Goal: Complete application form: Complete application form

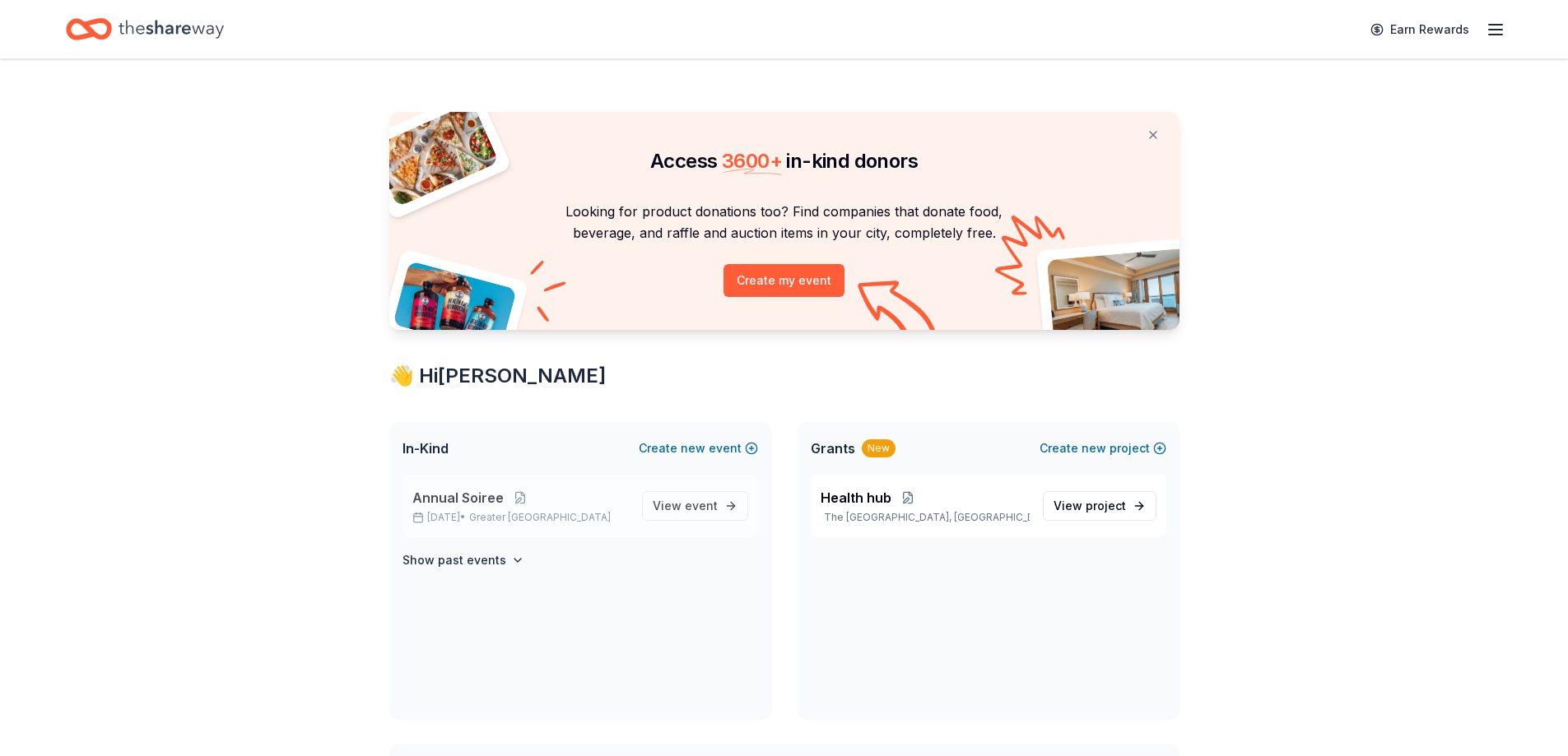
click at [550, 499] on p "Annual Soiree" at bounding box center [520, 498] width 216 height 20
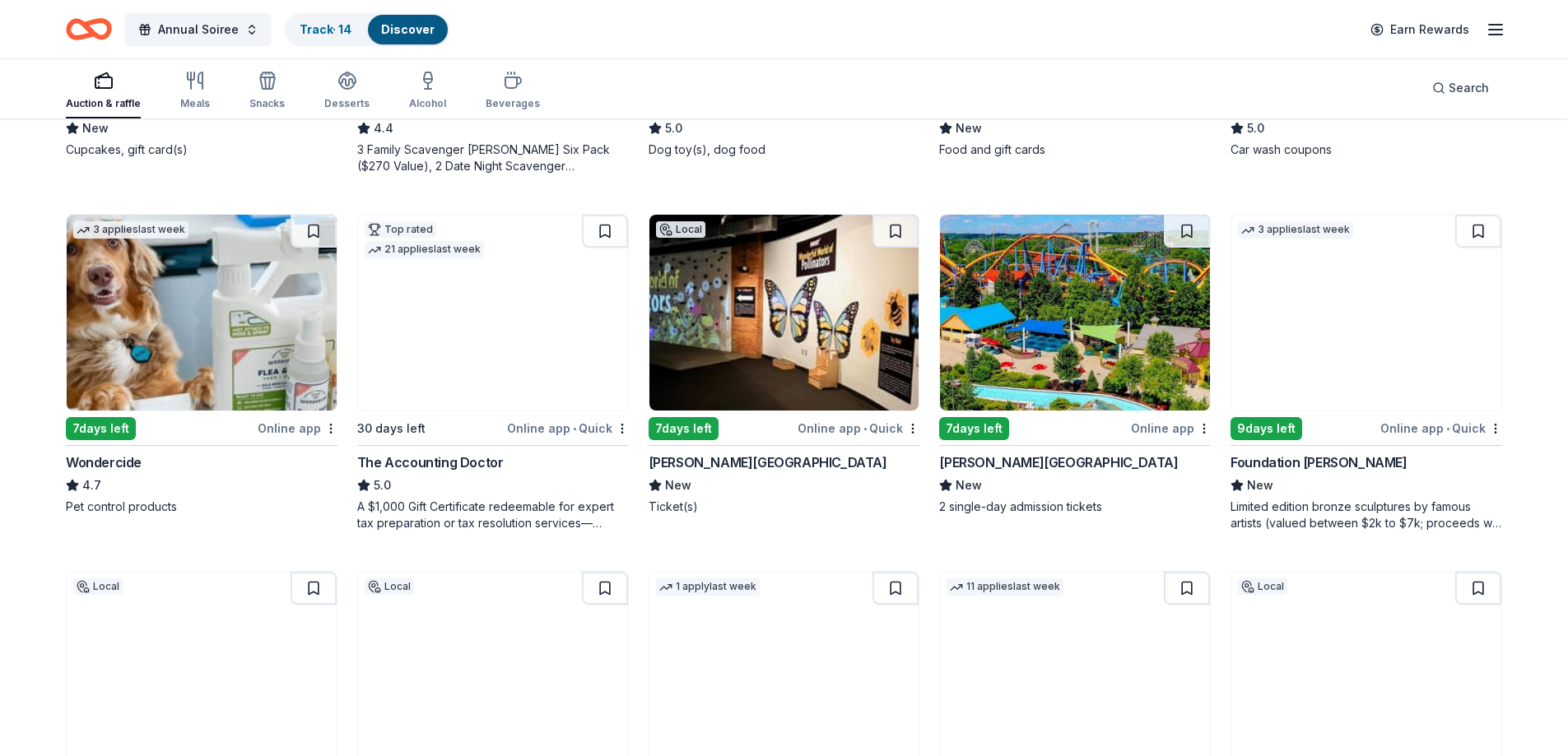
scroll to position [822, 0]
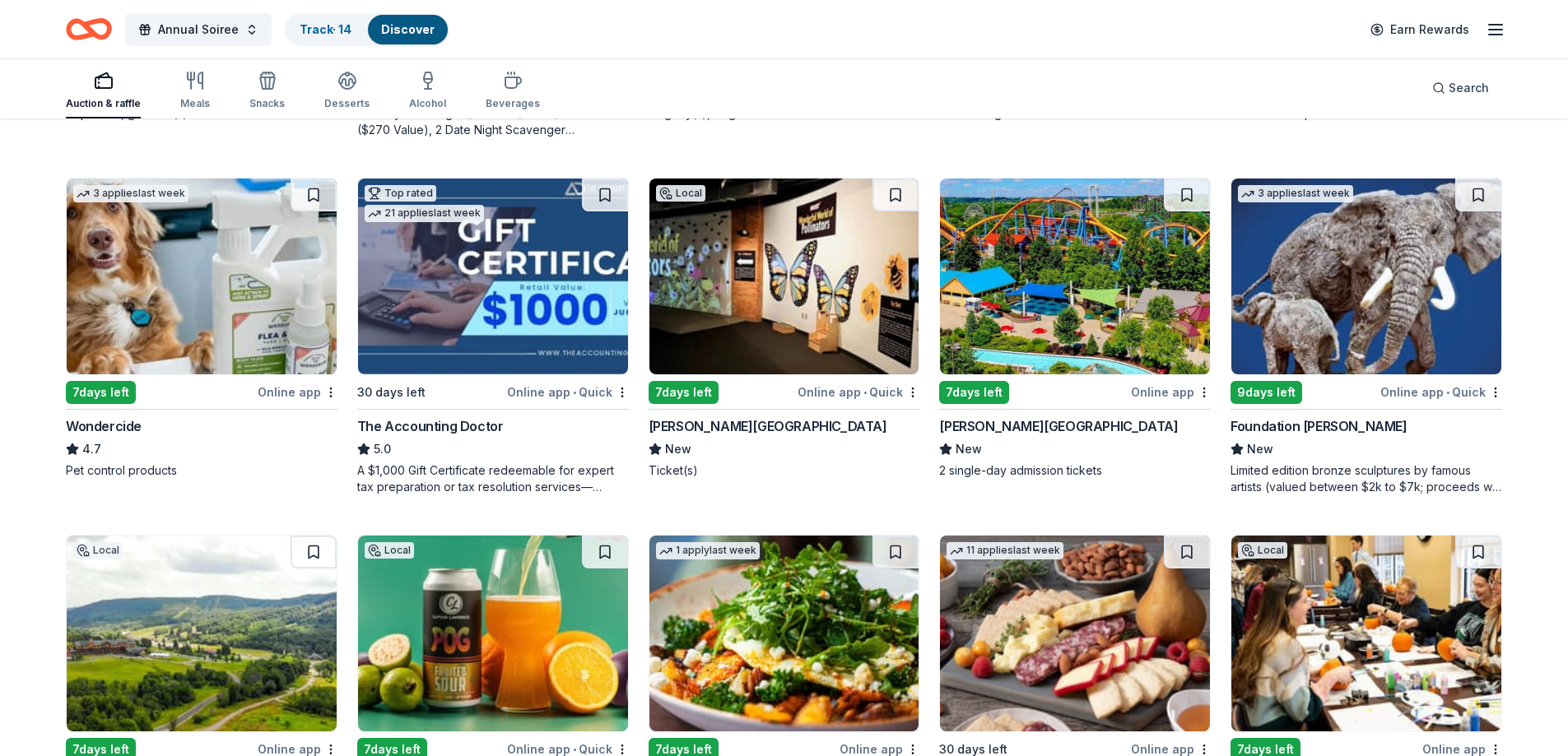
click at [1105, 339] on img at bounding box center [1074, 276] width 270 height 196
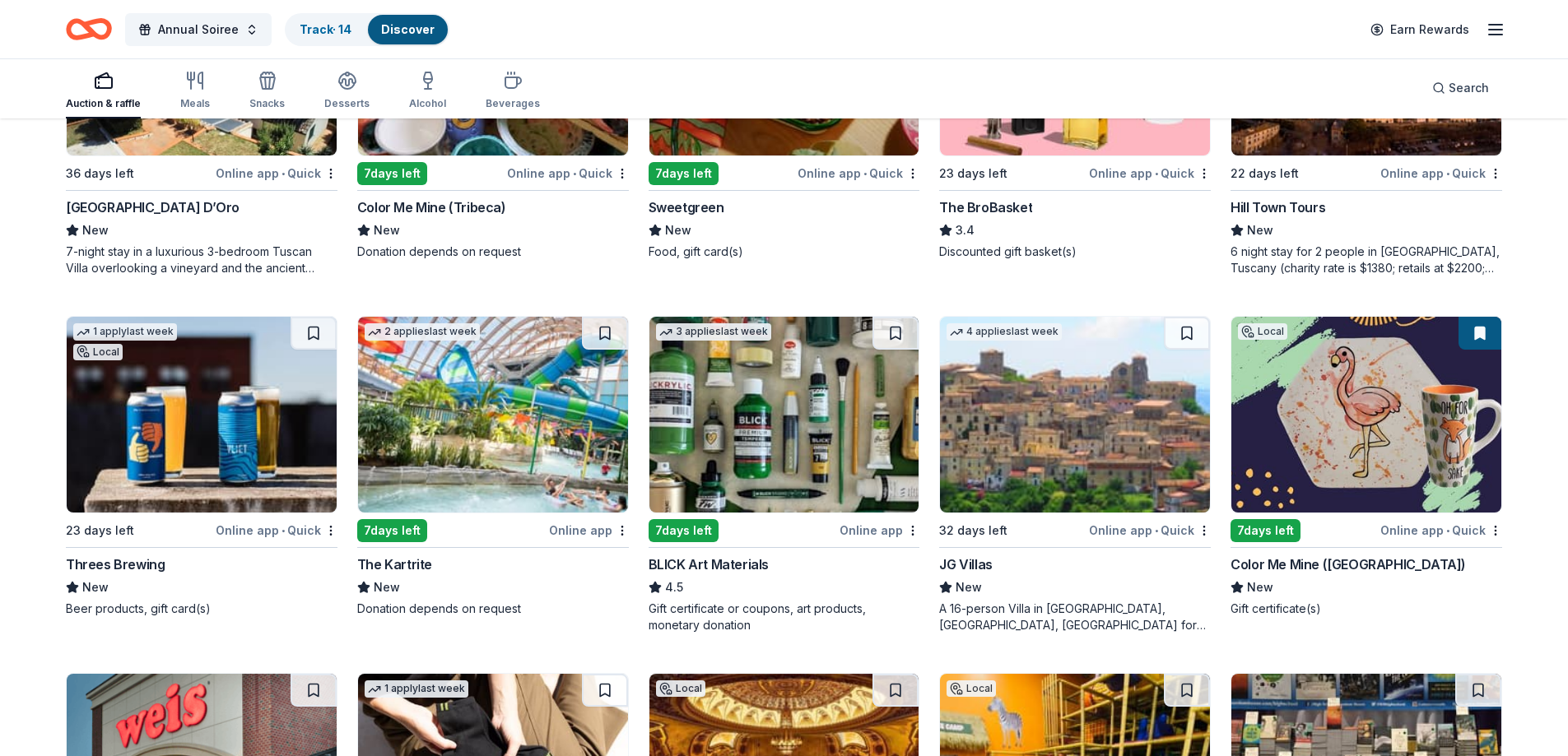
scroll to position [2790, 0]
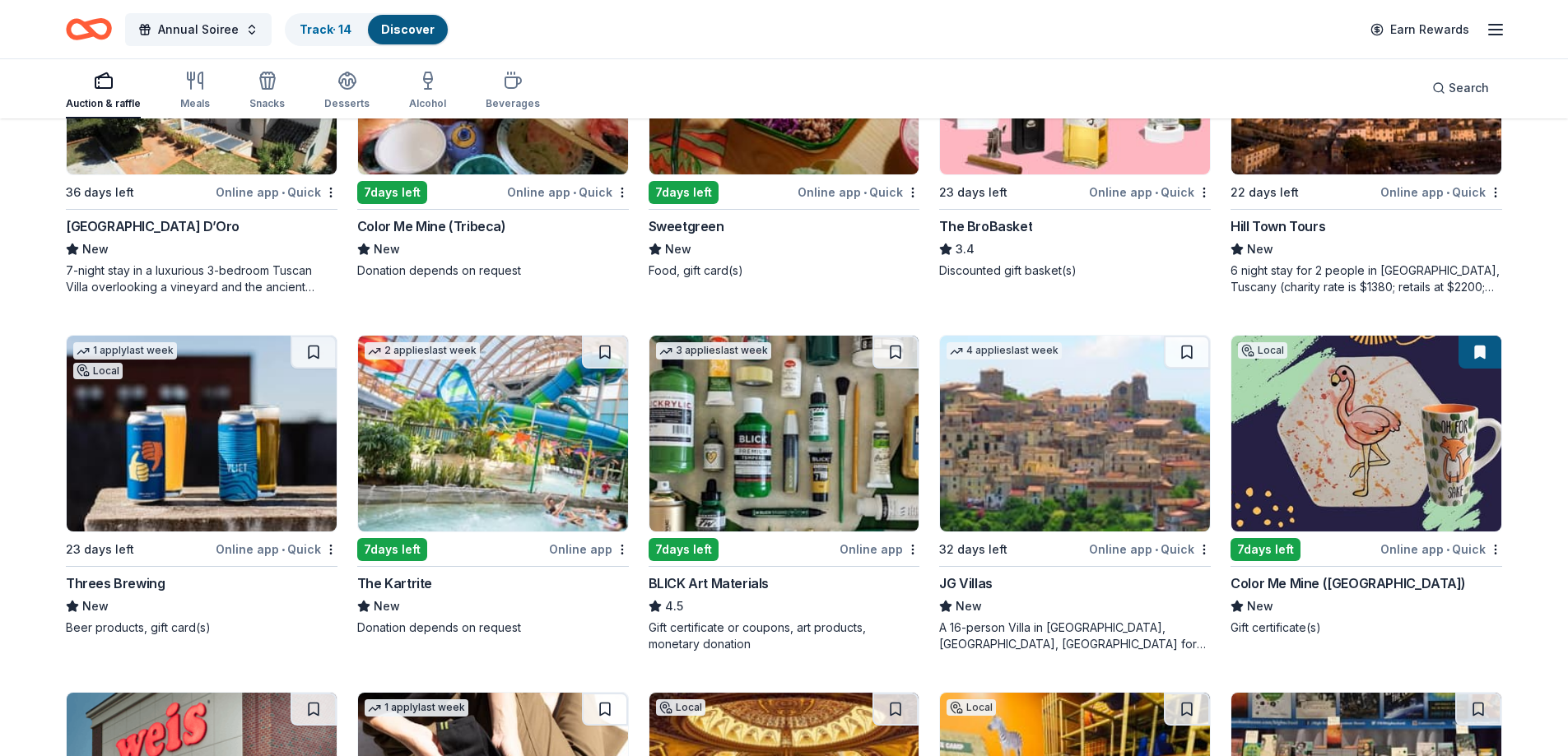
click at [574, 529] on img at bounding box center [493, 434] width 270 height 196
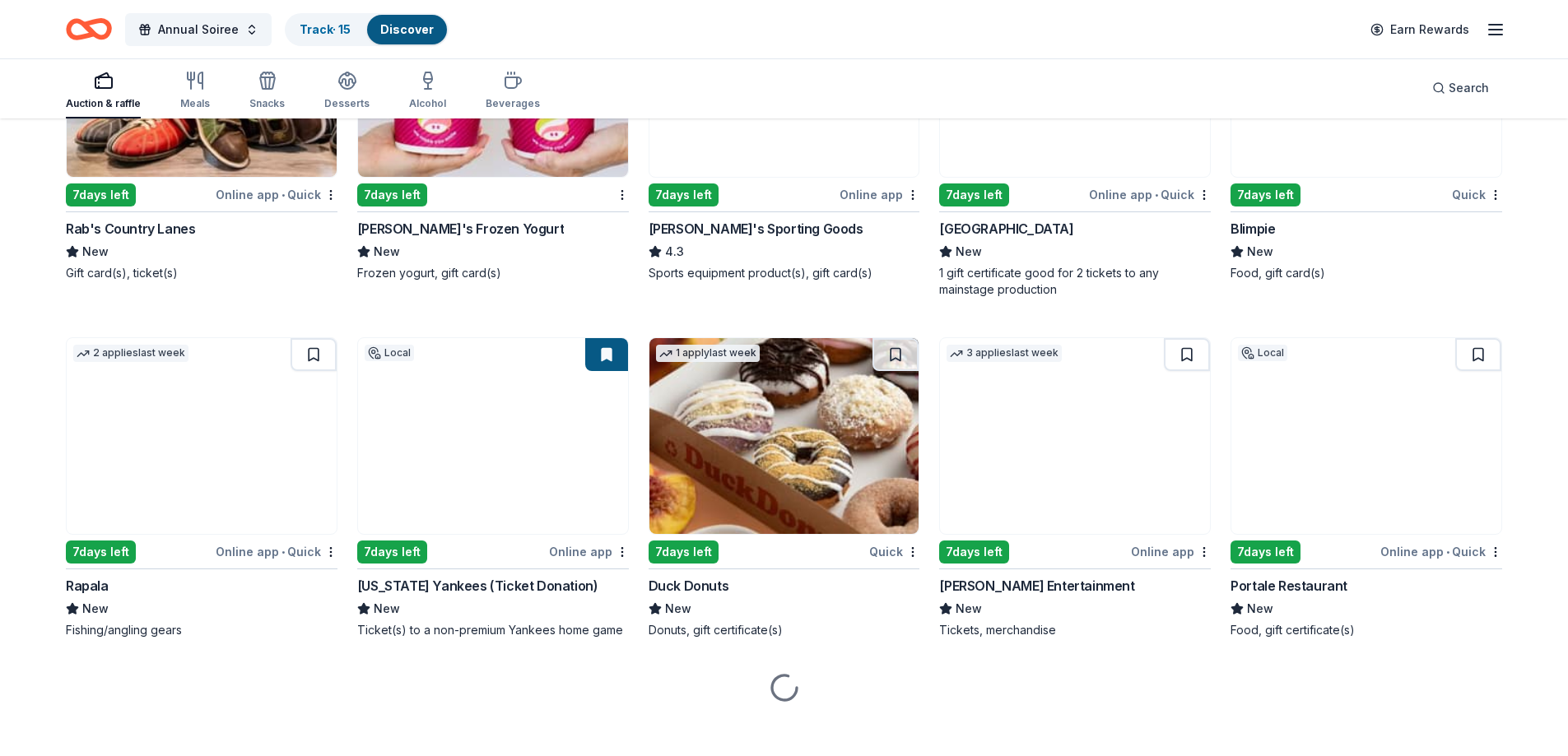
scroll to position [5933, 0]
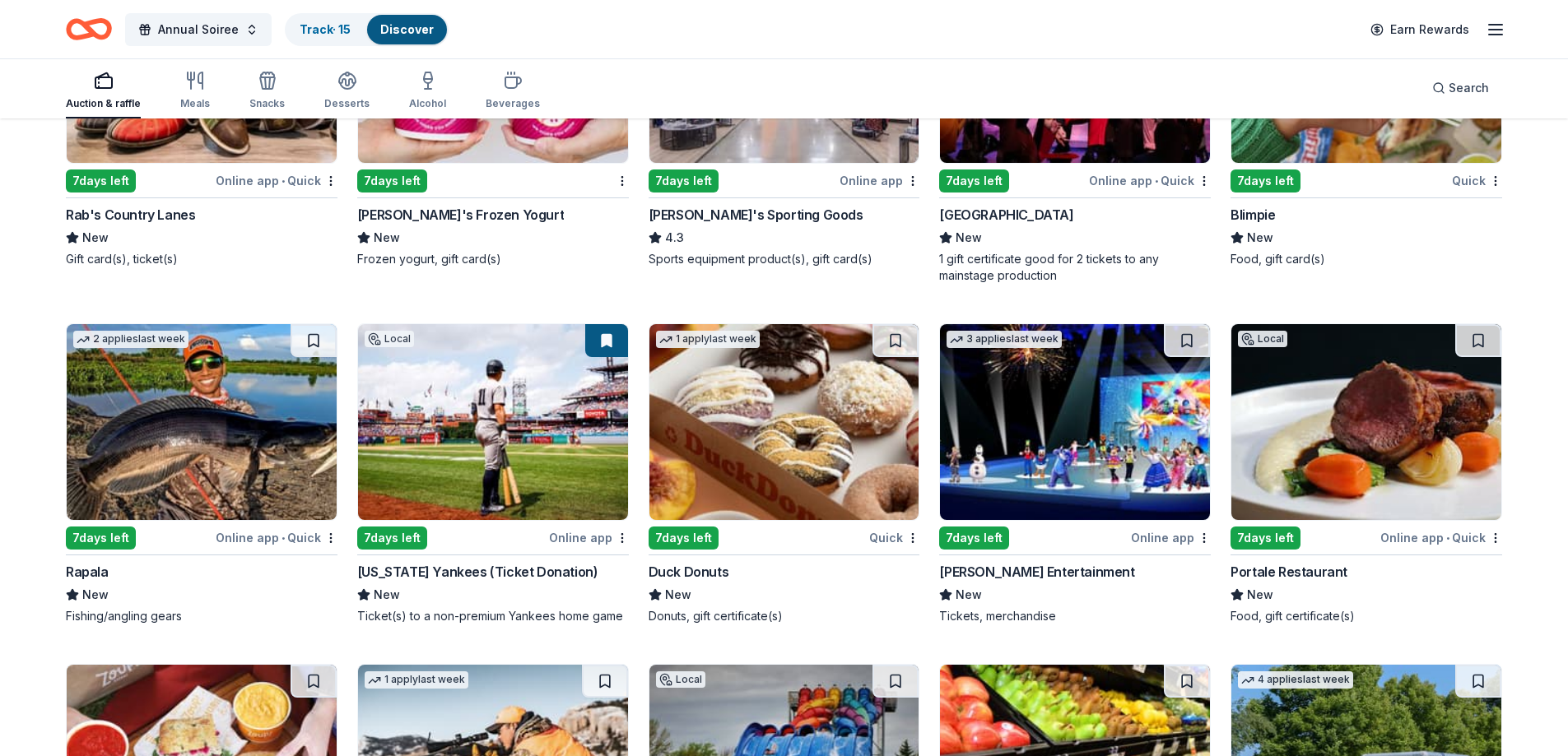
click at [1020, 562] on div "Feld Entertainment" at bounding box center [1036, 571] width 195 height 20
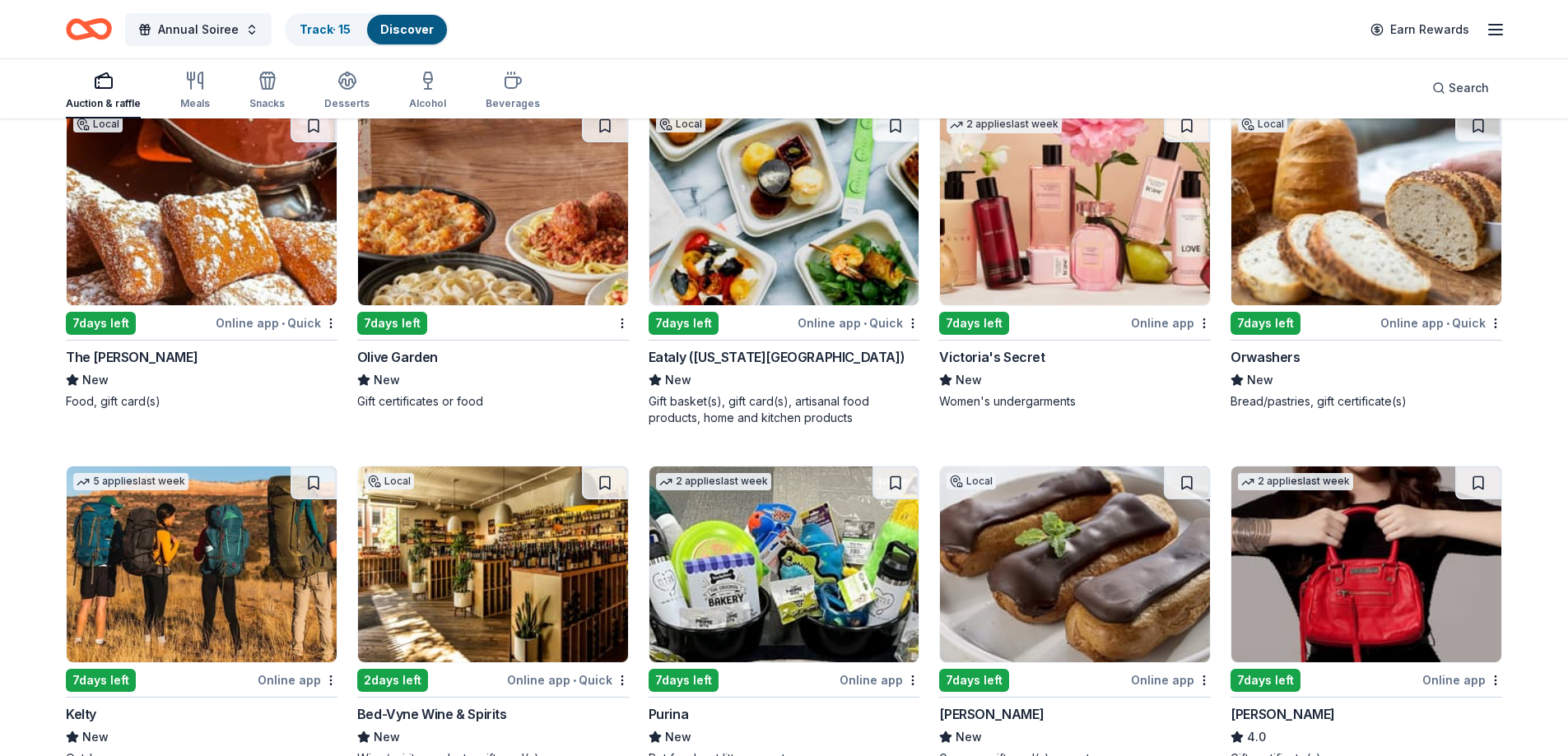
scroll to position [9256, 0]
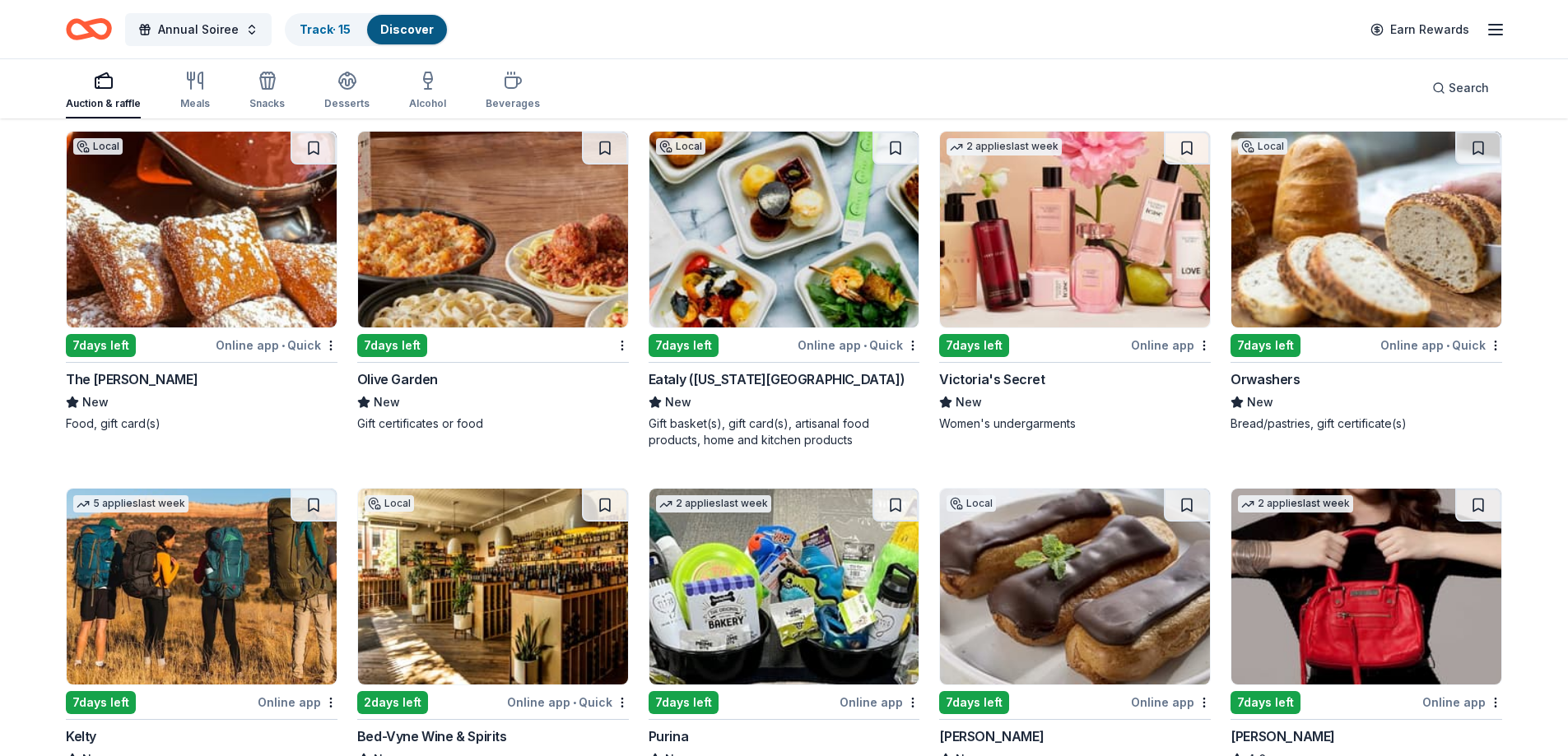
click at [995, 299] on img at bounding box center [1074, 229] width 270 height 196
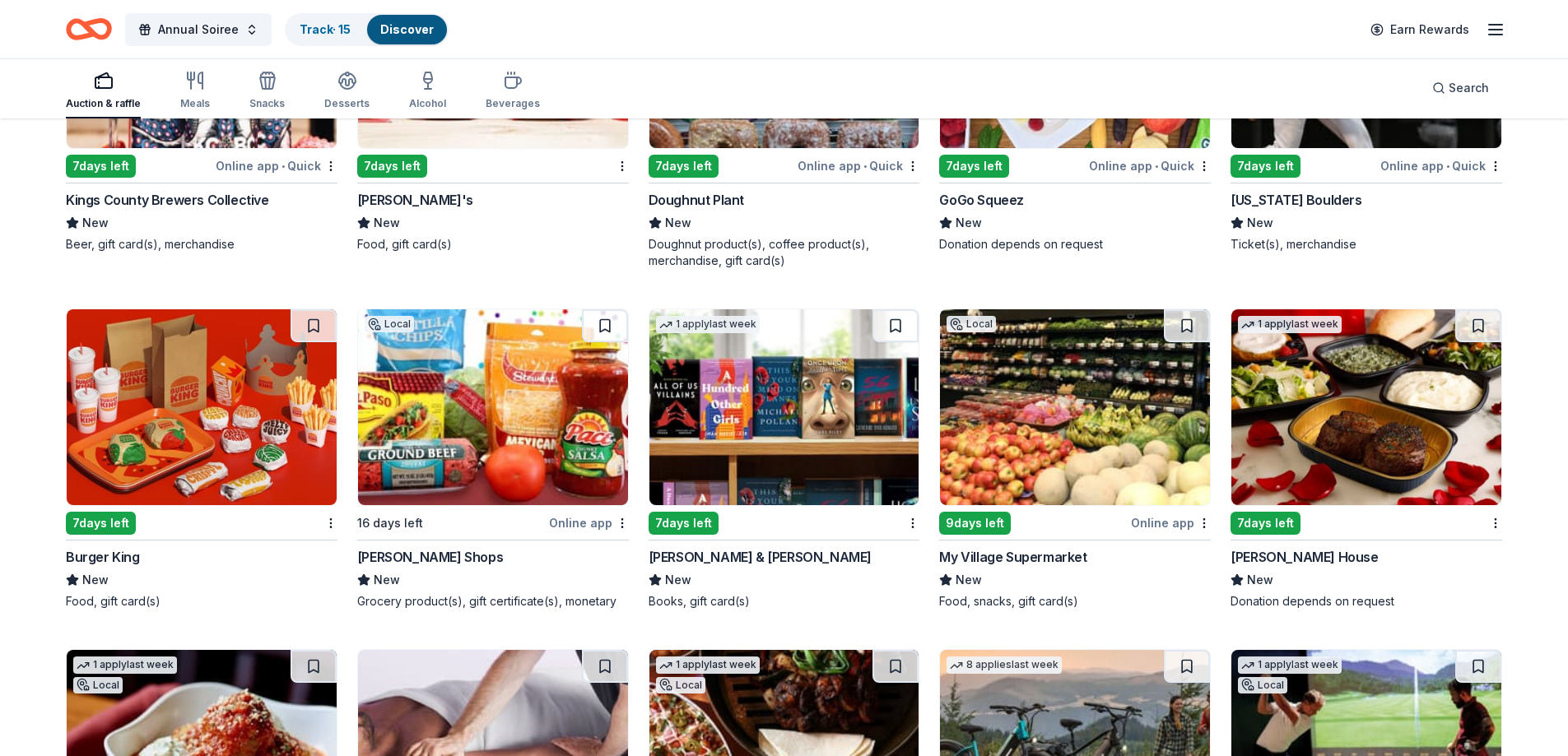
scroll to position [10446, 0]
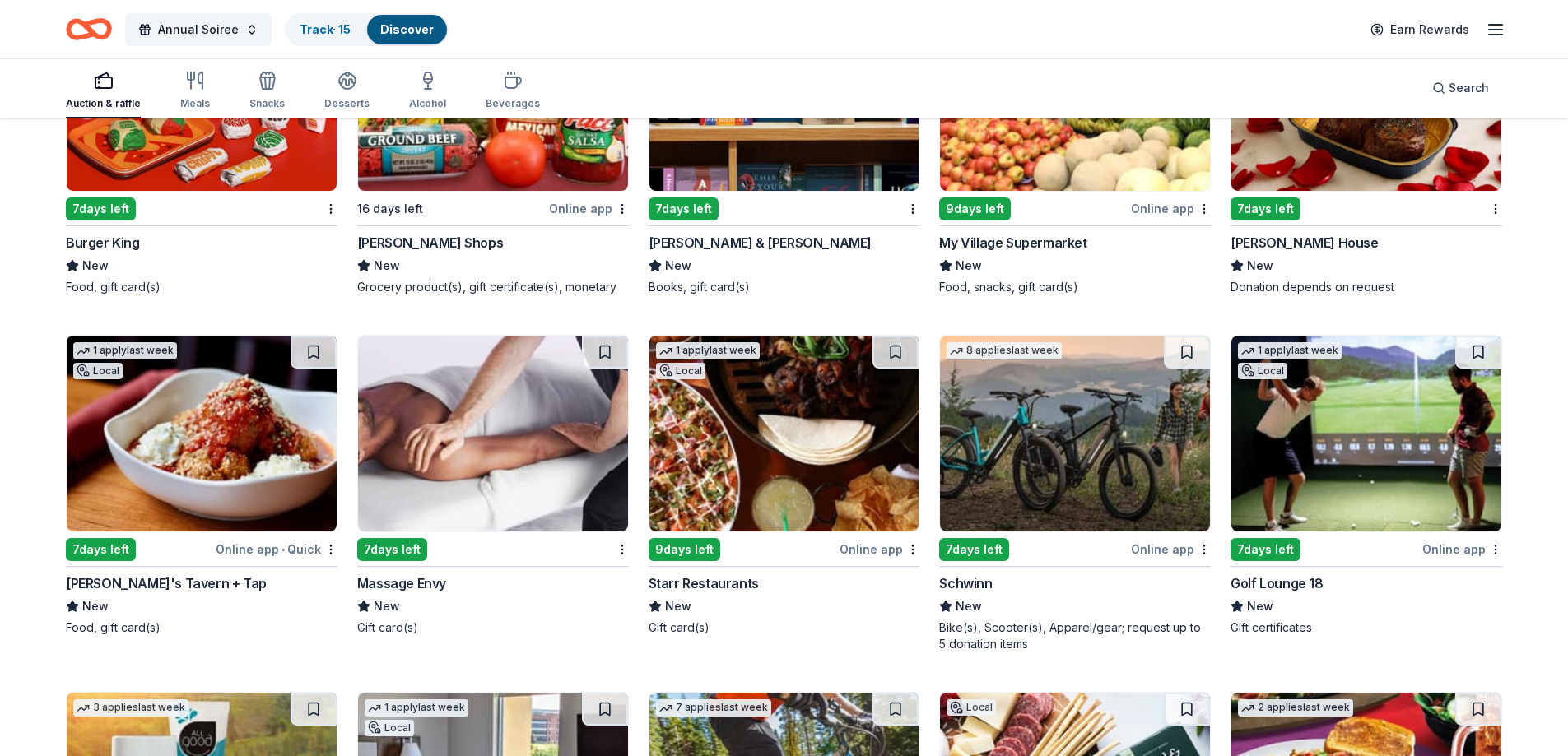
click at [449, 440] on img at bounding box center [493, 434] width 270 height 196
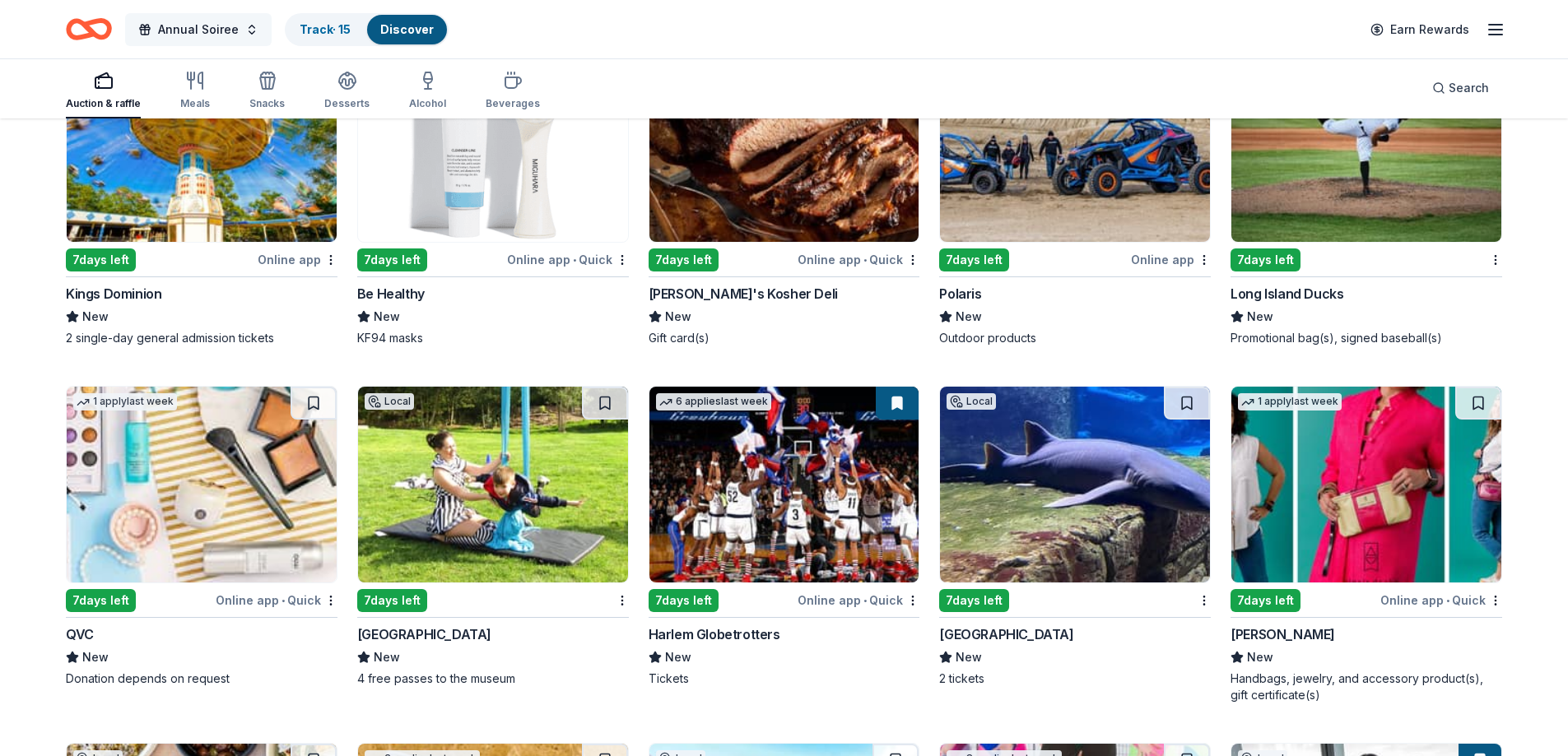
scroll to position [12226, 0]
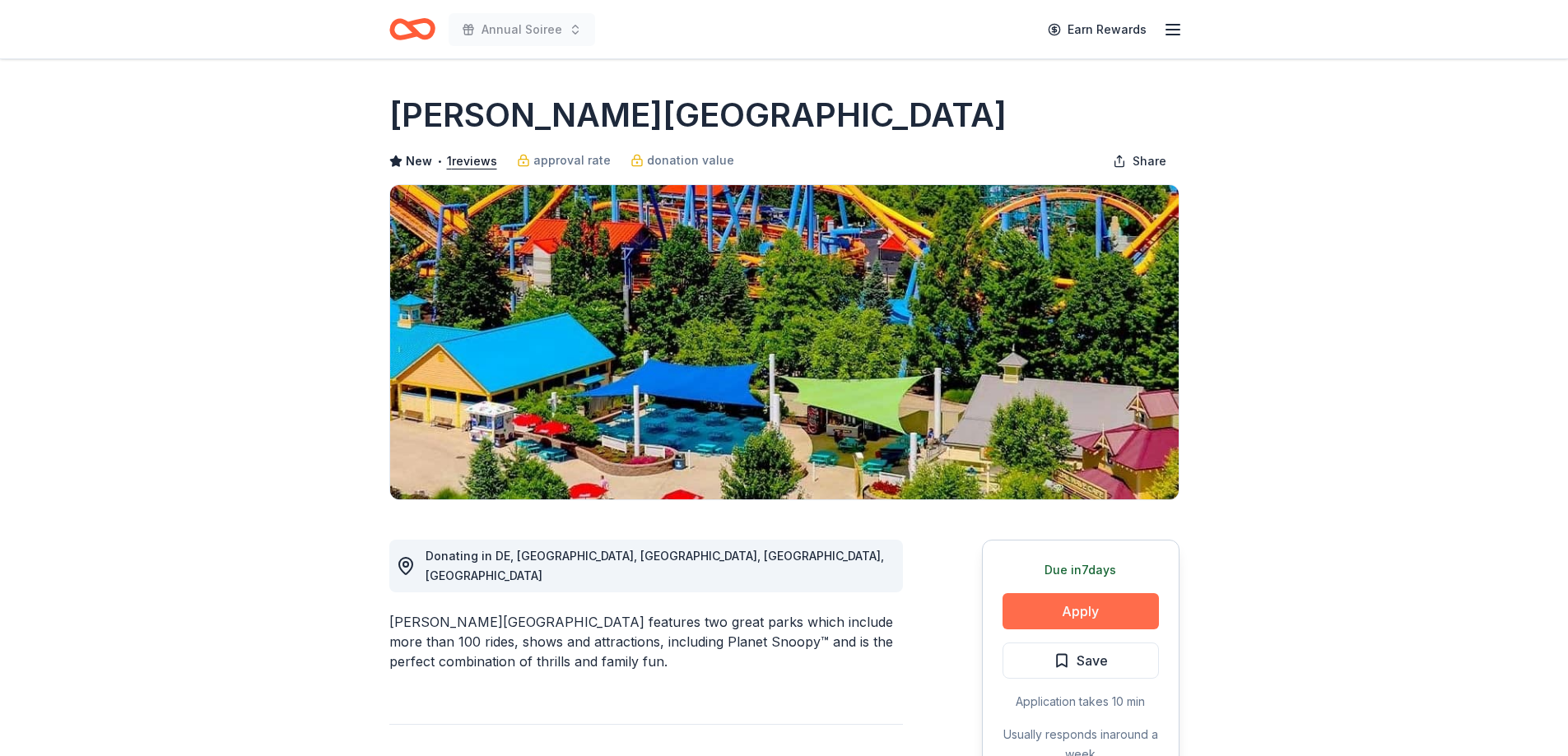
click at [1020, 598] on button "Apply" at bounding box center [1080, 611] width 157 height 36
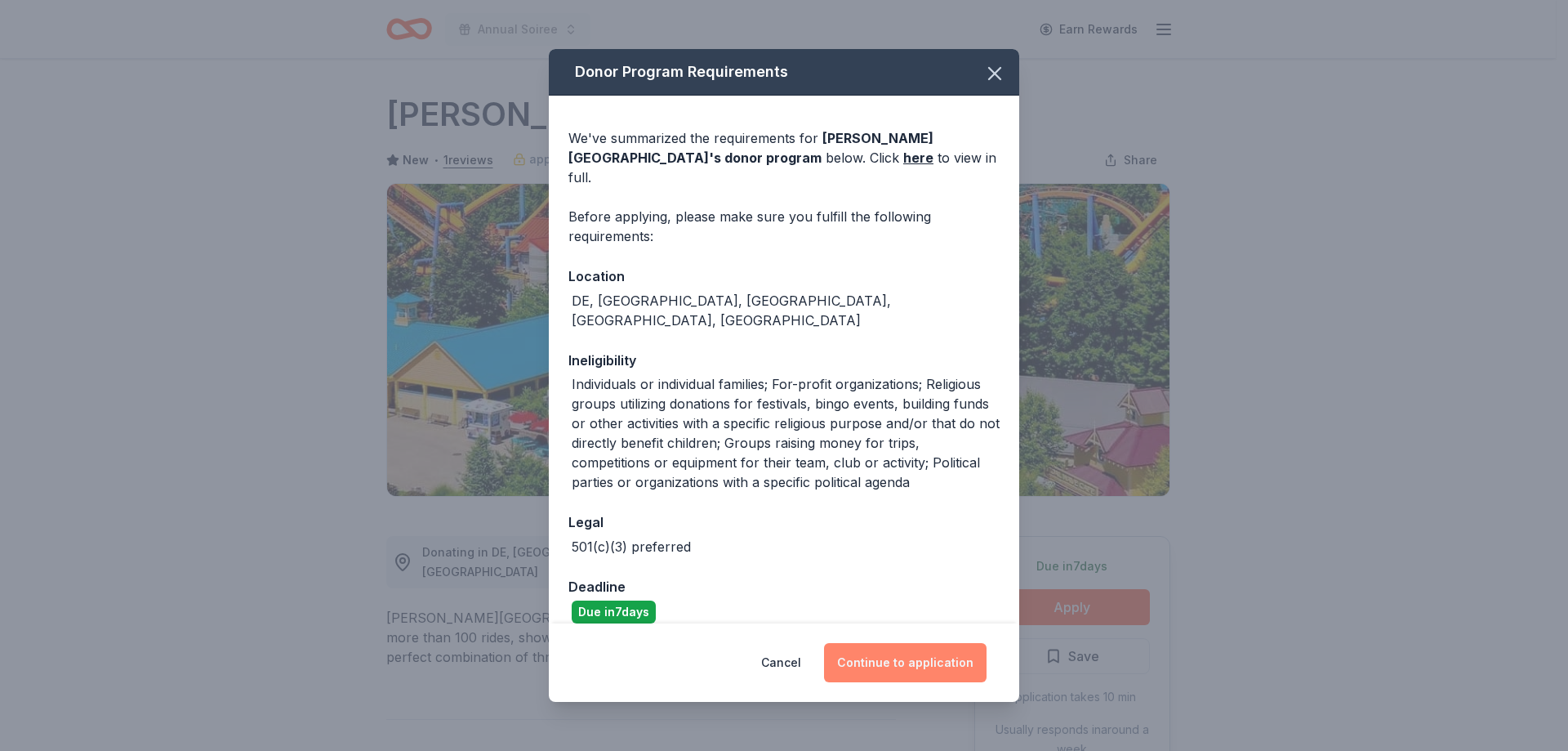
click at [905, 676] on button "Continue to application" at bounding box center [905, 663] width 163 height 40
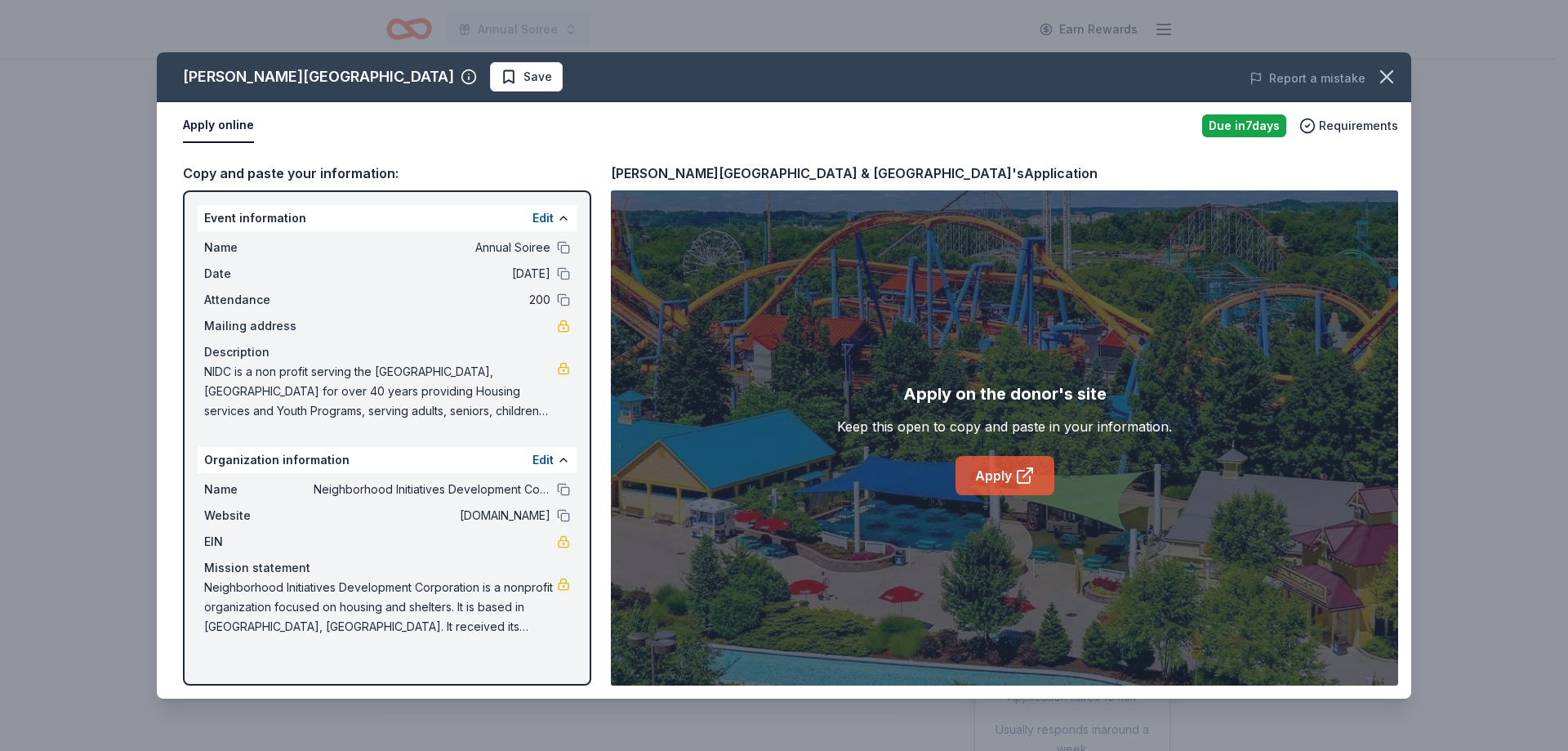
click at [1013, 466] on link "Apply" at bounding box center [1005, 476] width 99 height 40
click at [959, 480] on link "Apply" at bounding box center [1005, 476] width 99 height 40
click at [1389, 80] on icon "button" at bounding box center [1386, 76] width 12 height 12
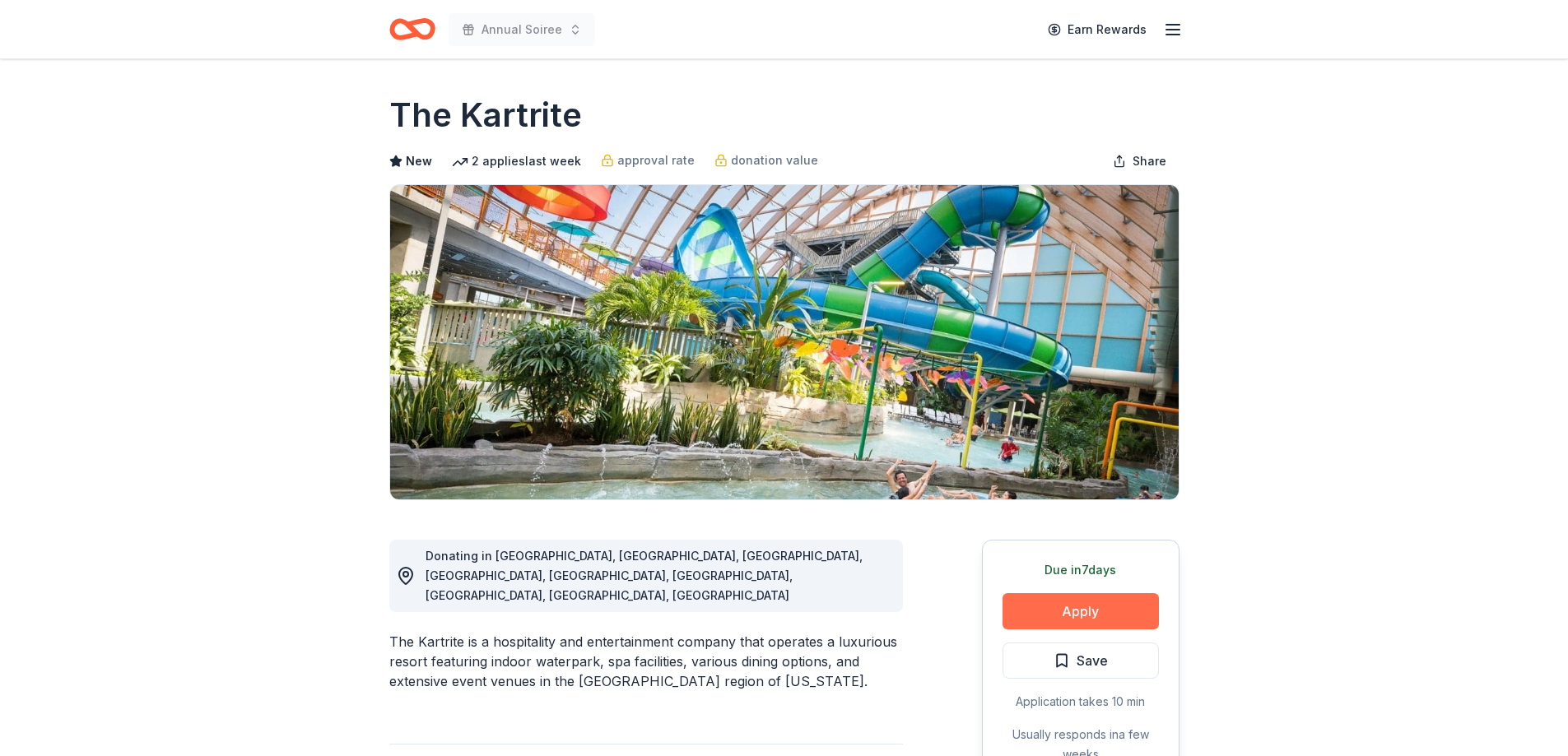
click at [1096, 608] on button "Apply" at bounding box center [1080, 611] width 157 height 36
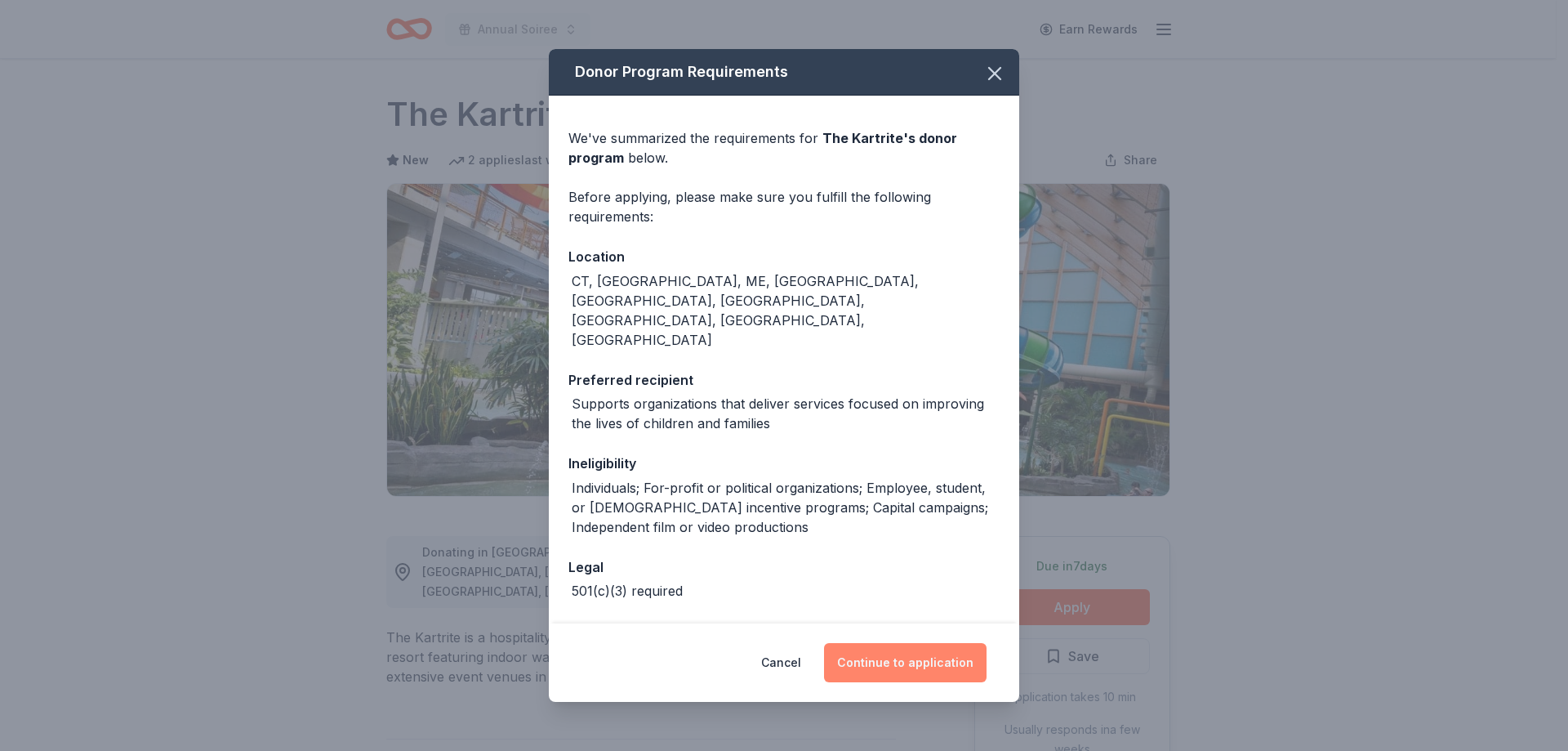
click at [908, 664] on button "Continue to application" at bounding box center [905, 663] width 163 height 40
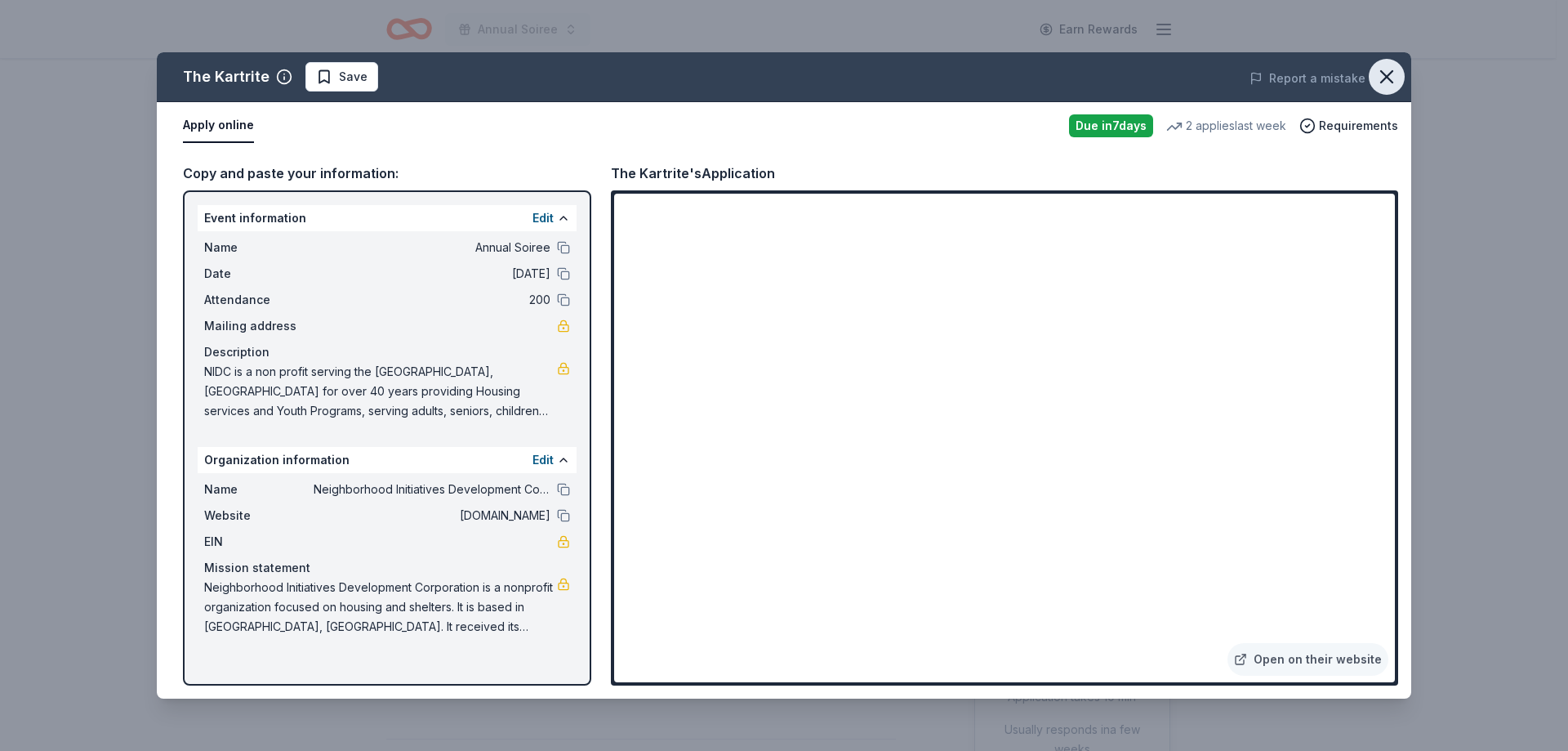
click at [1379, 76] on icon "button" at bounding box center [1386, 76] width 22 height 22
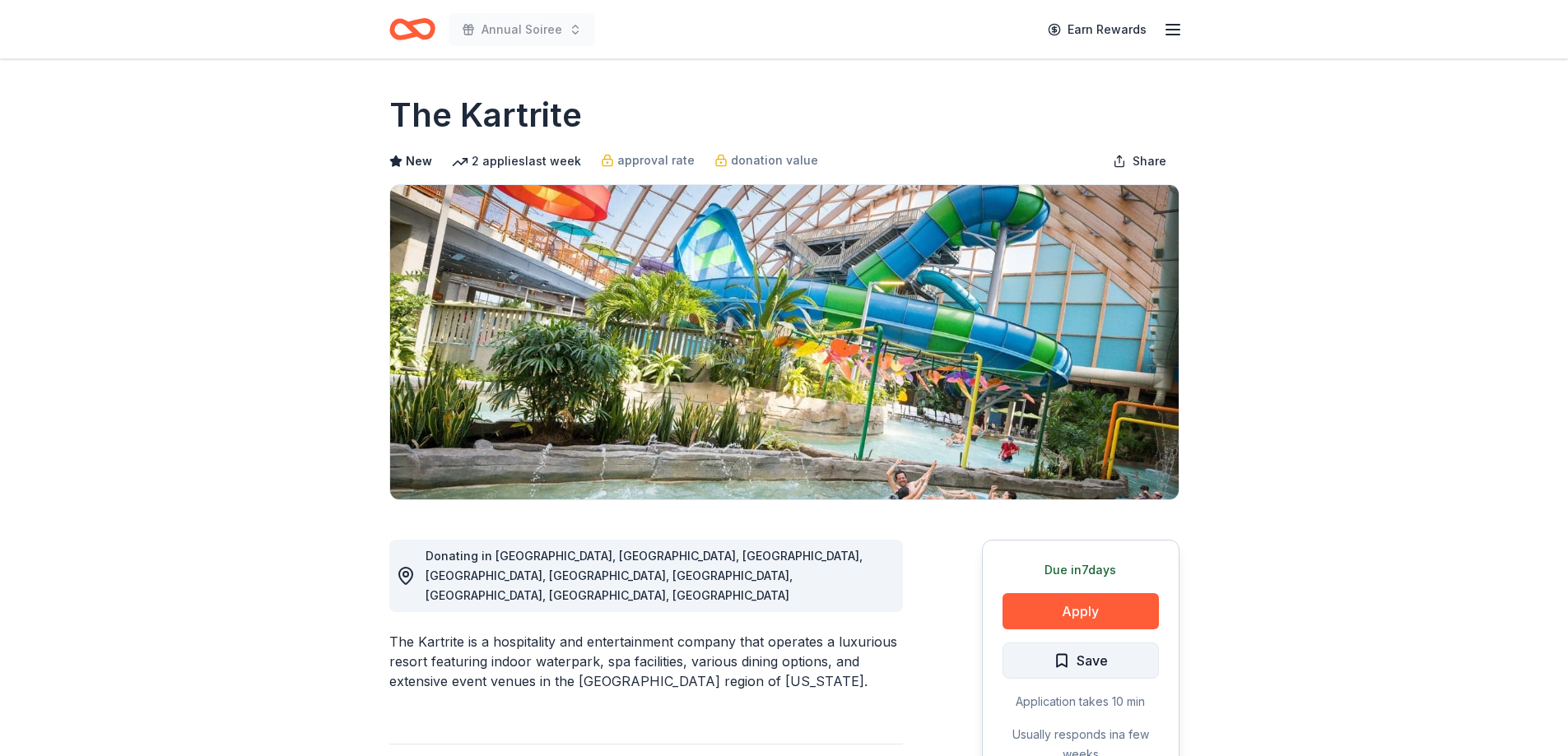
click at [1140, 665] on button "Save" at bounding box center [1080, 660] width 157 height 36
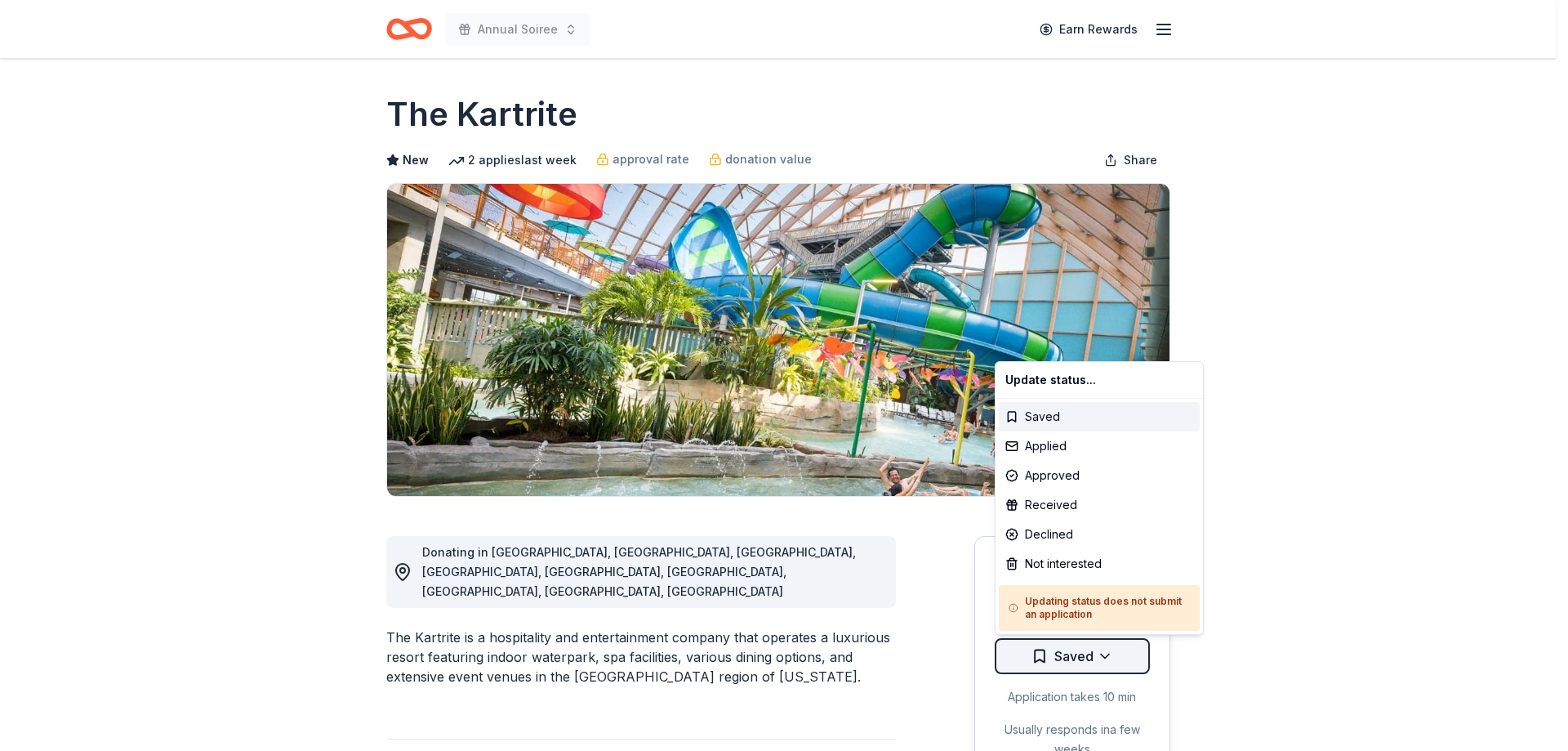
click at [1115, 648] on html "Annual Soiree Earn Rewards Due in 7 days Share The Kartrite New 2 applies last …" at bounding box center [784, 375] width 1568 height 751
click at [1047, 451] on div "Applied" at bounding box center [1099, 446] width 200 height 30
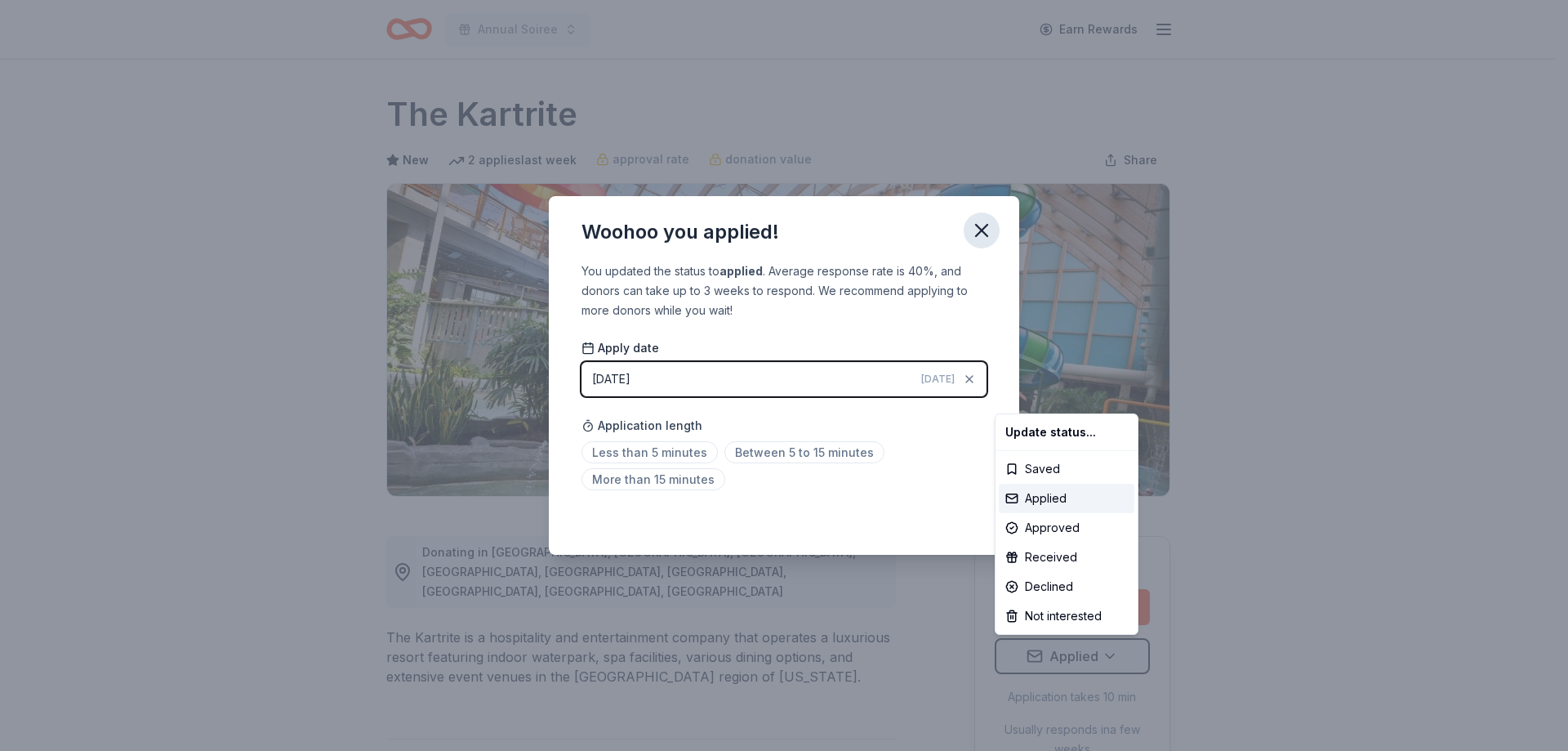
click at [971, 225] on html "Annual Soiree Earn Rewards Due in 7 days Share The Kartrite New 2 applies last …" at bounding box center [784, 375] width 1568 height 751
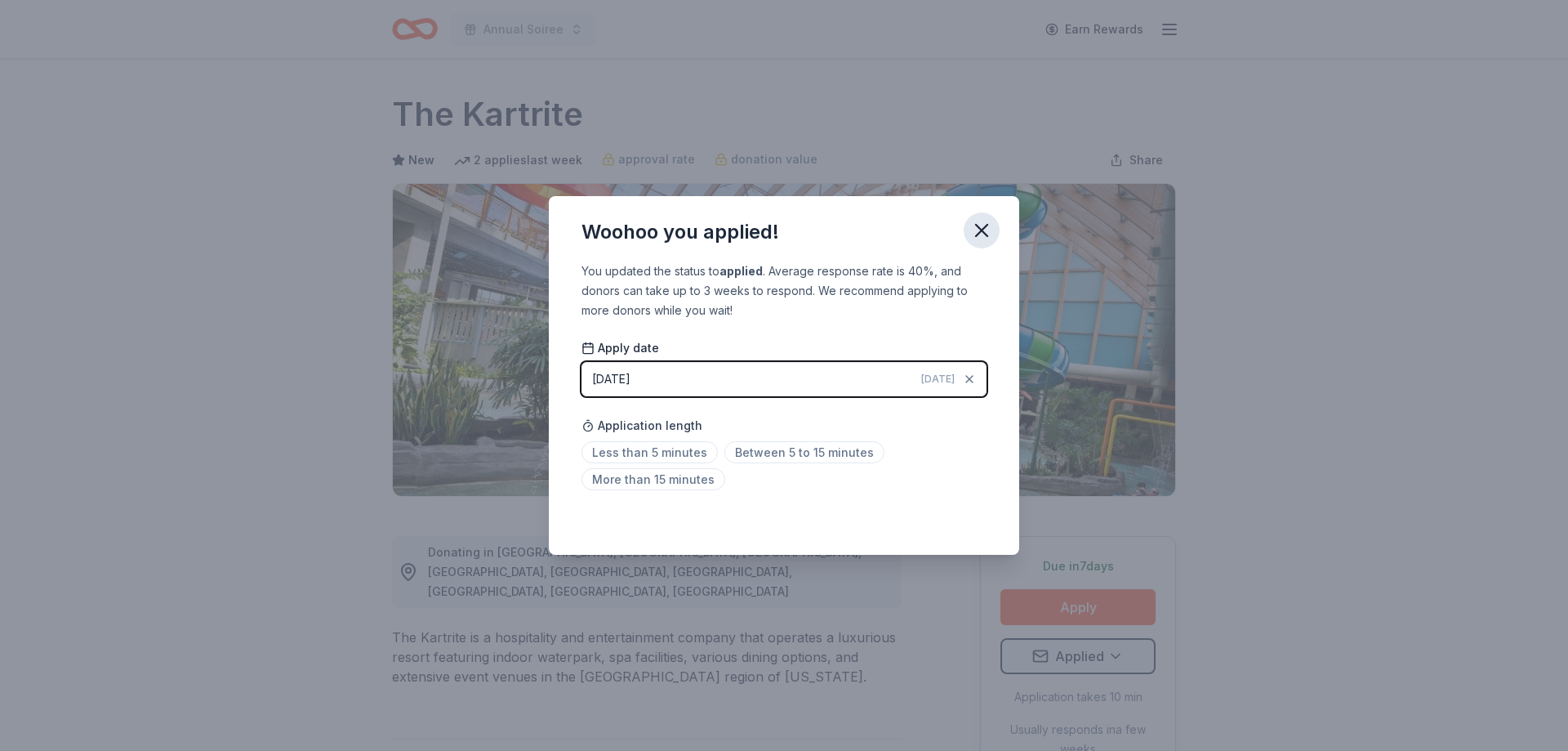
click at [991, 228] on icon "button" at bounding box center [981, 229] width 22 height 22
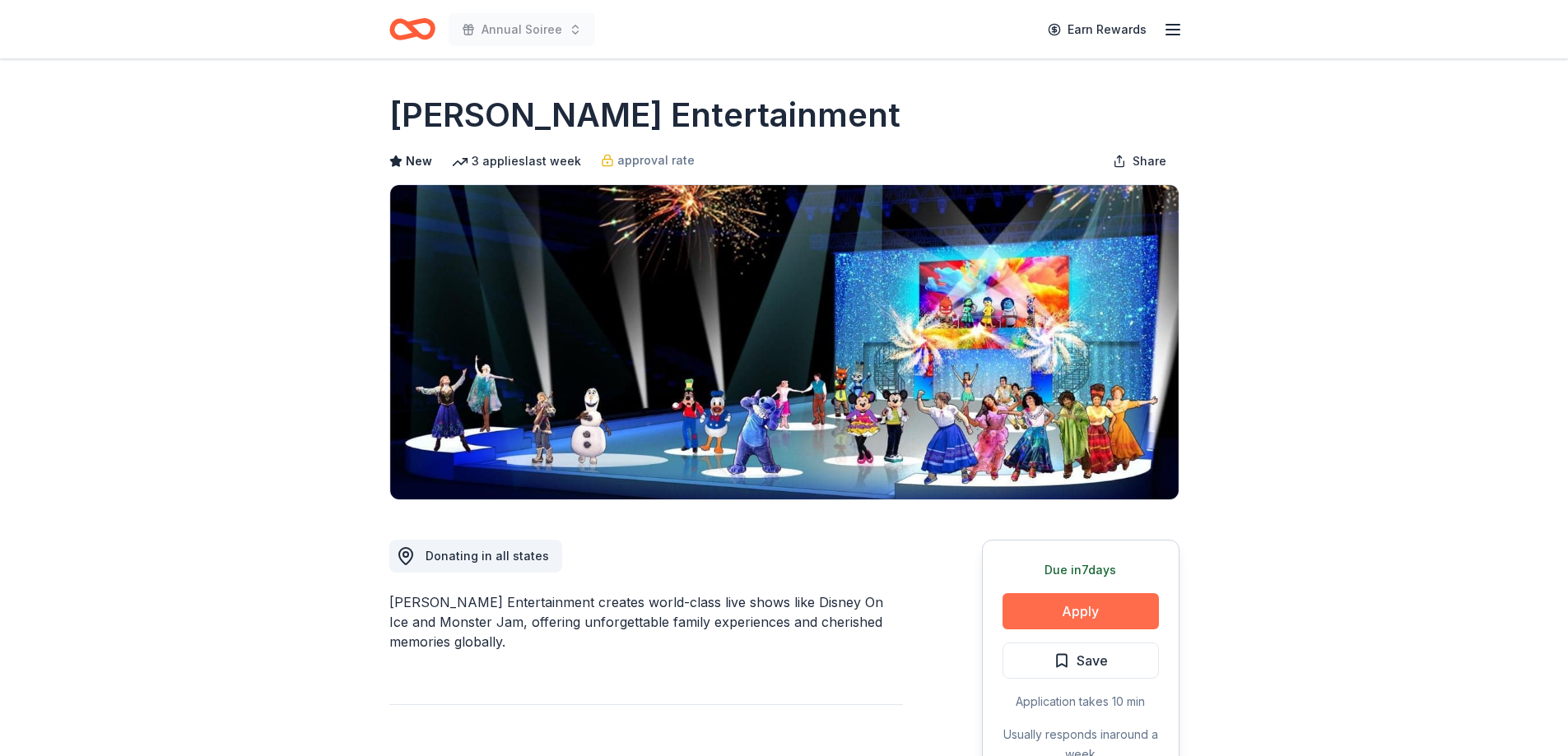
click at [1078, 609] on button "Apply" at bounding box center [1080, 611] width 157 height 36
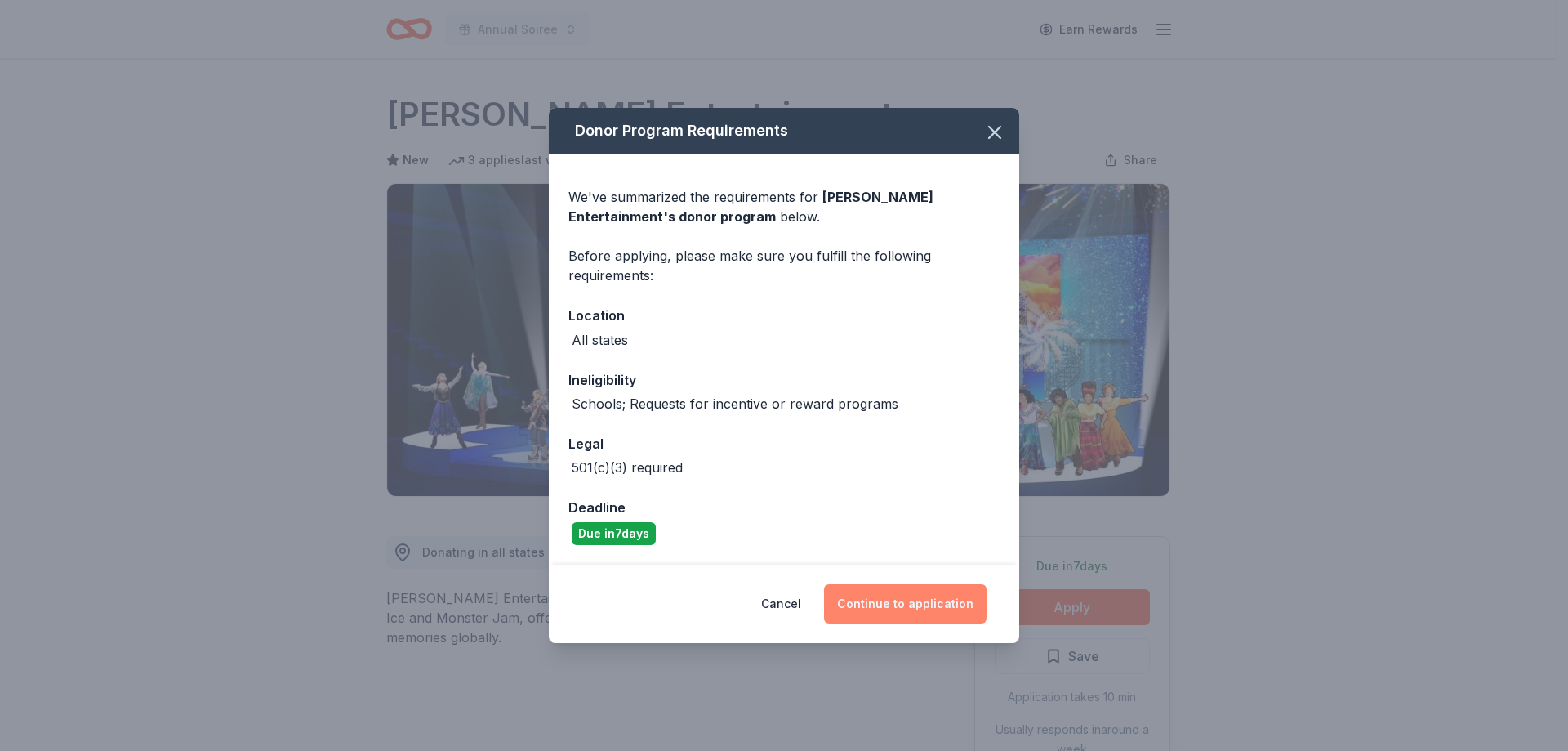
click at [869, 603] on button "Continue to application" at bounding box center [905, 604] width 163 height 40
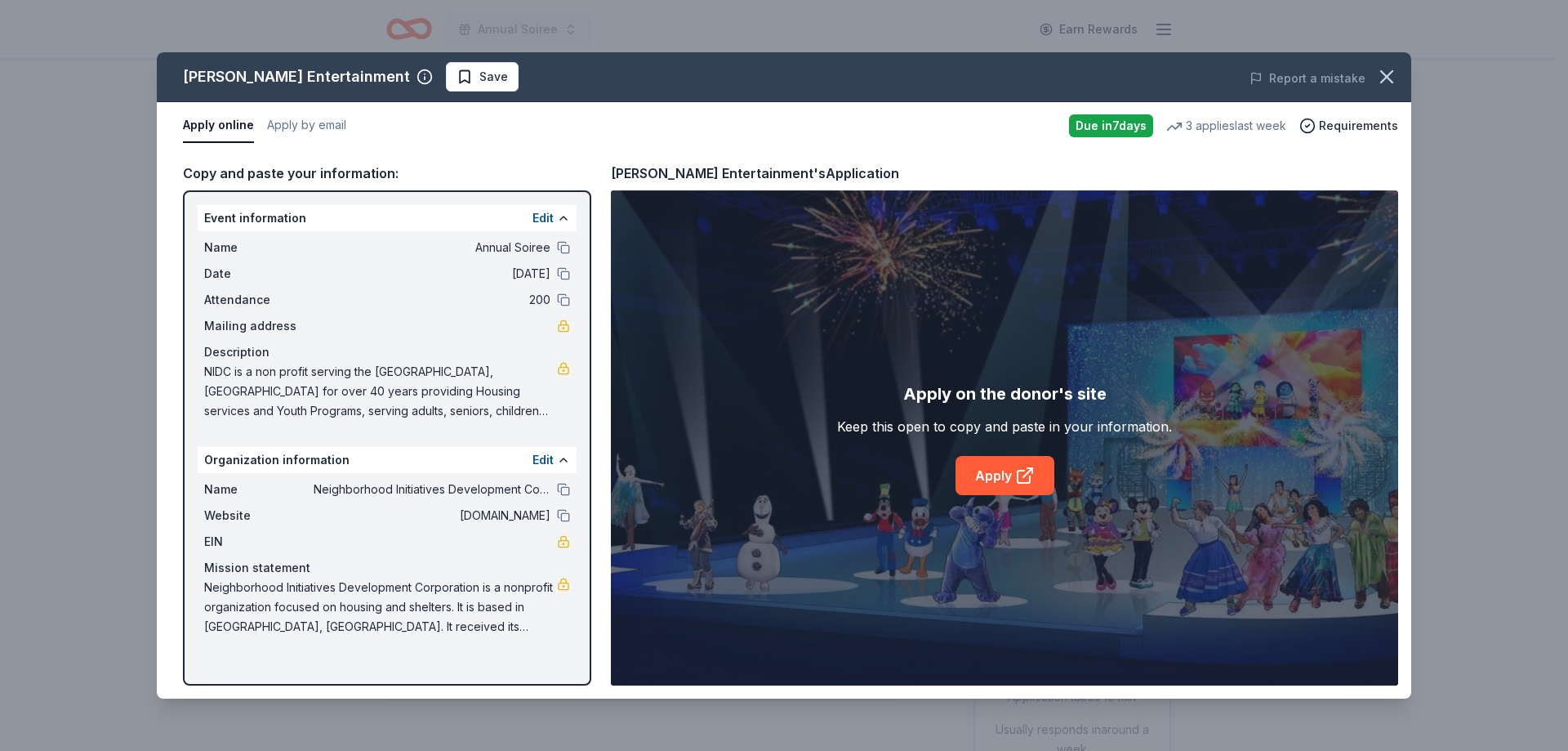
click at [1012, 451] on div "Apply on the donor's site Keep this open to copy and paste in your information.…" at bounding box center [1004, 437] width 334 height 114
click at [1002, 471] on link "Apply" at bounding box center [1005, 476] width 99 height 40
click at [1376, 67] on icon "button" at bounding box center [1386, 76] width 22 height 22
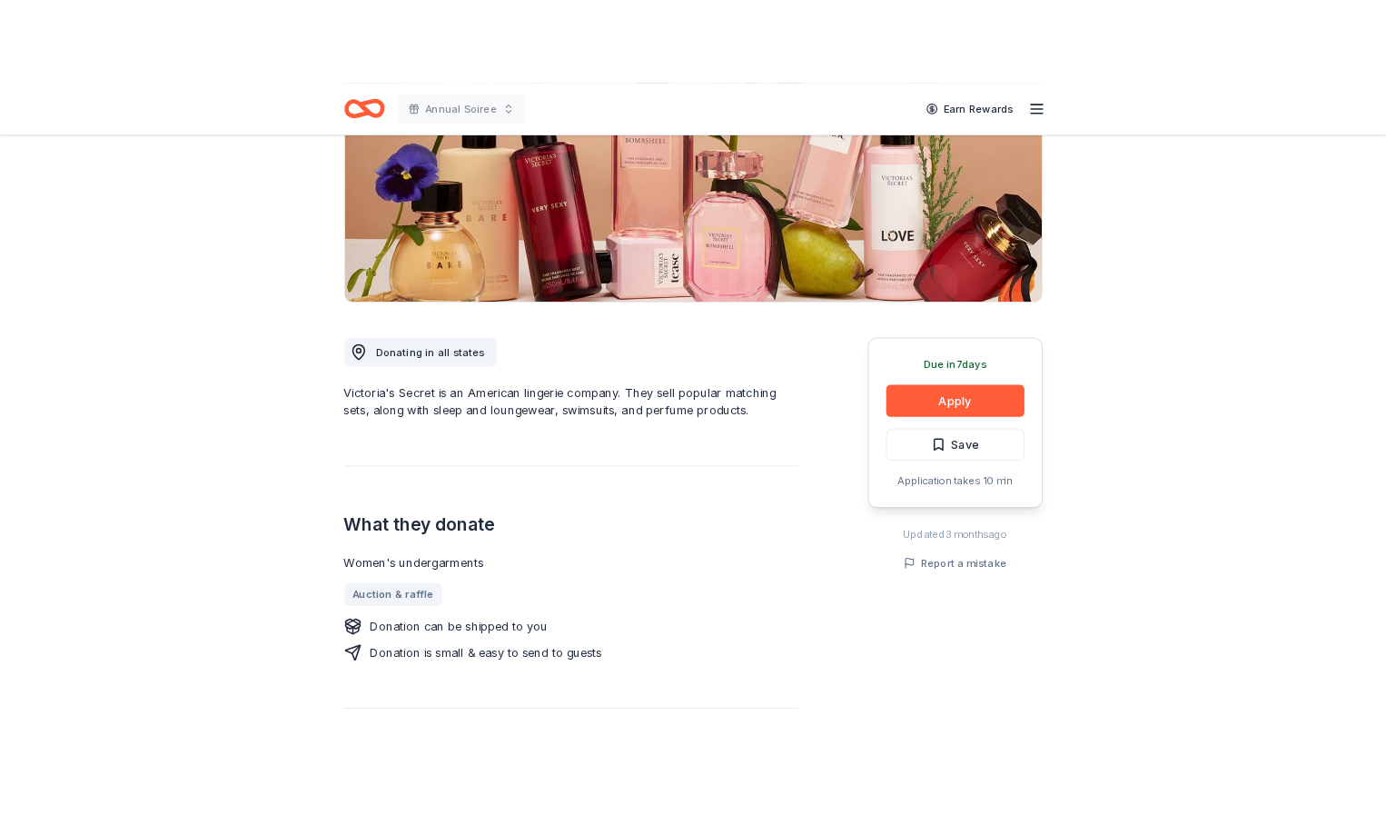
scroll to position [273, 0]
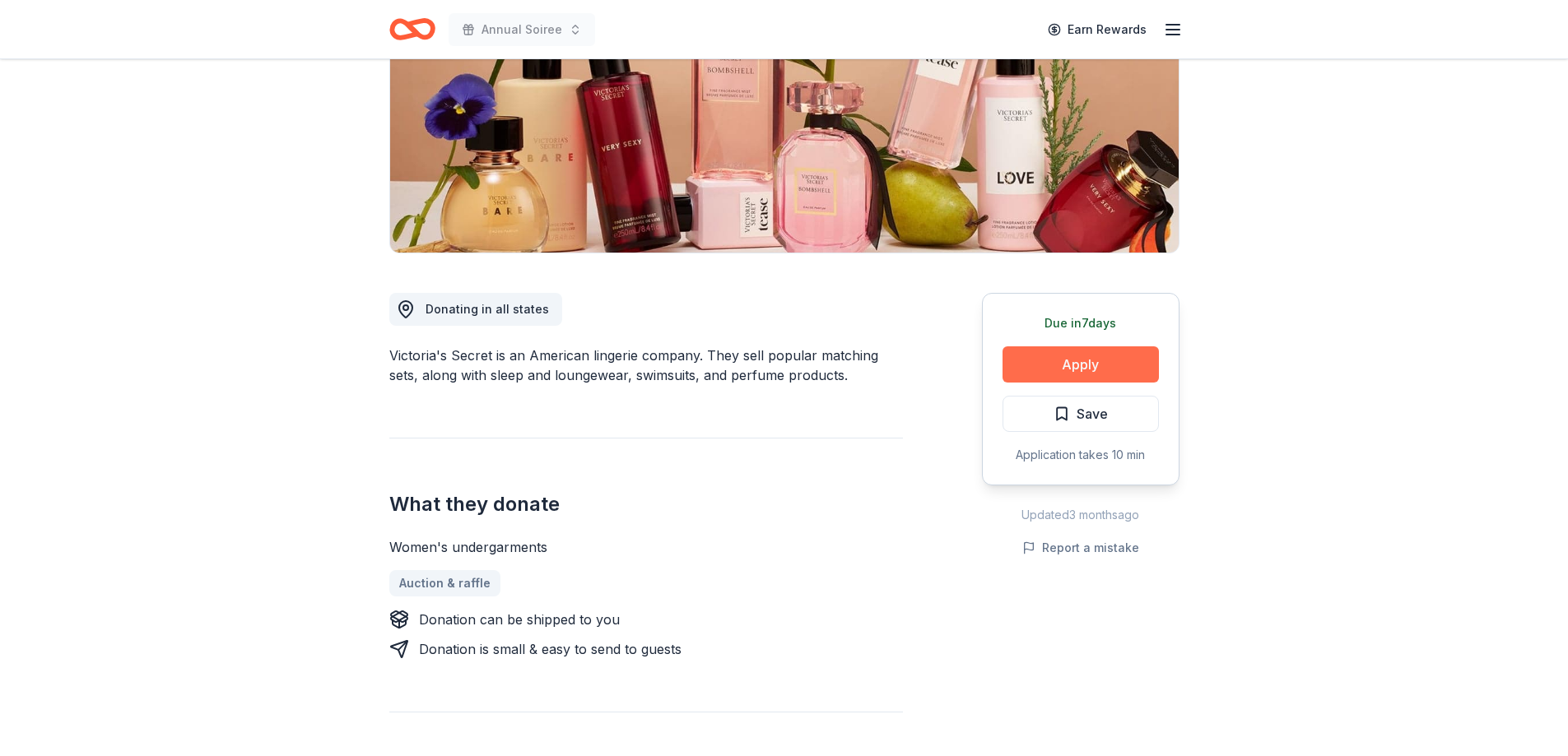
click at [1031, 364] on button "Apply" at bounding box center [1080, 364] width 157 height 36
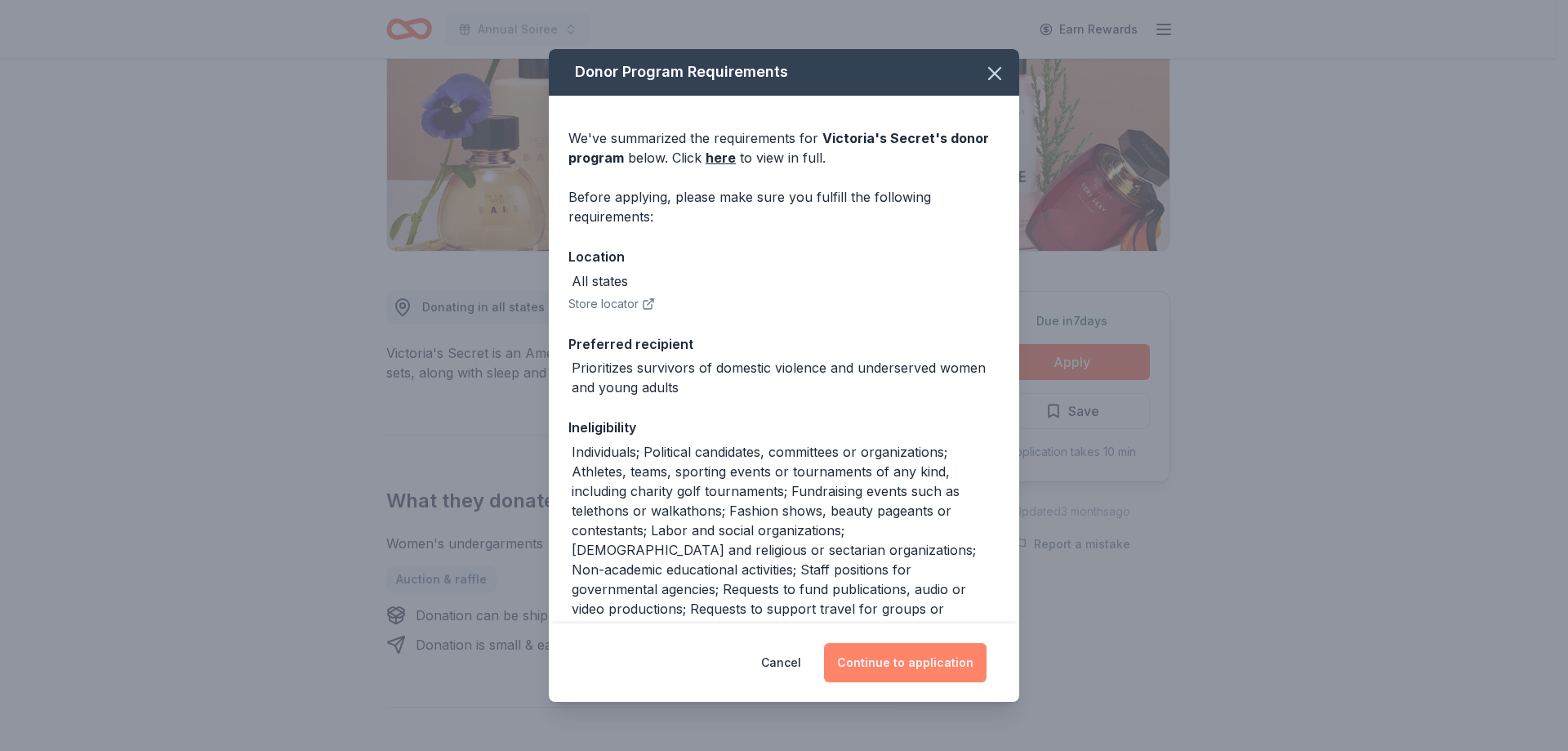
click at [886, 668] on button "Continue to application" at bounding box center [905, 663] width 163 height 40
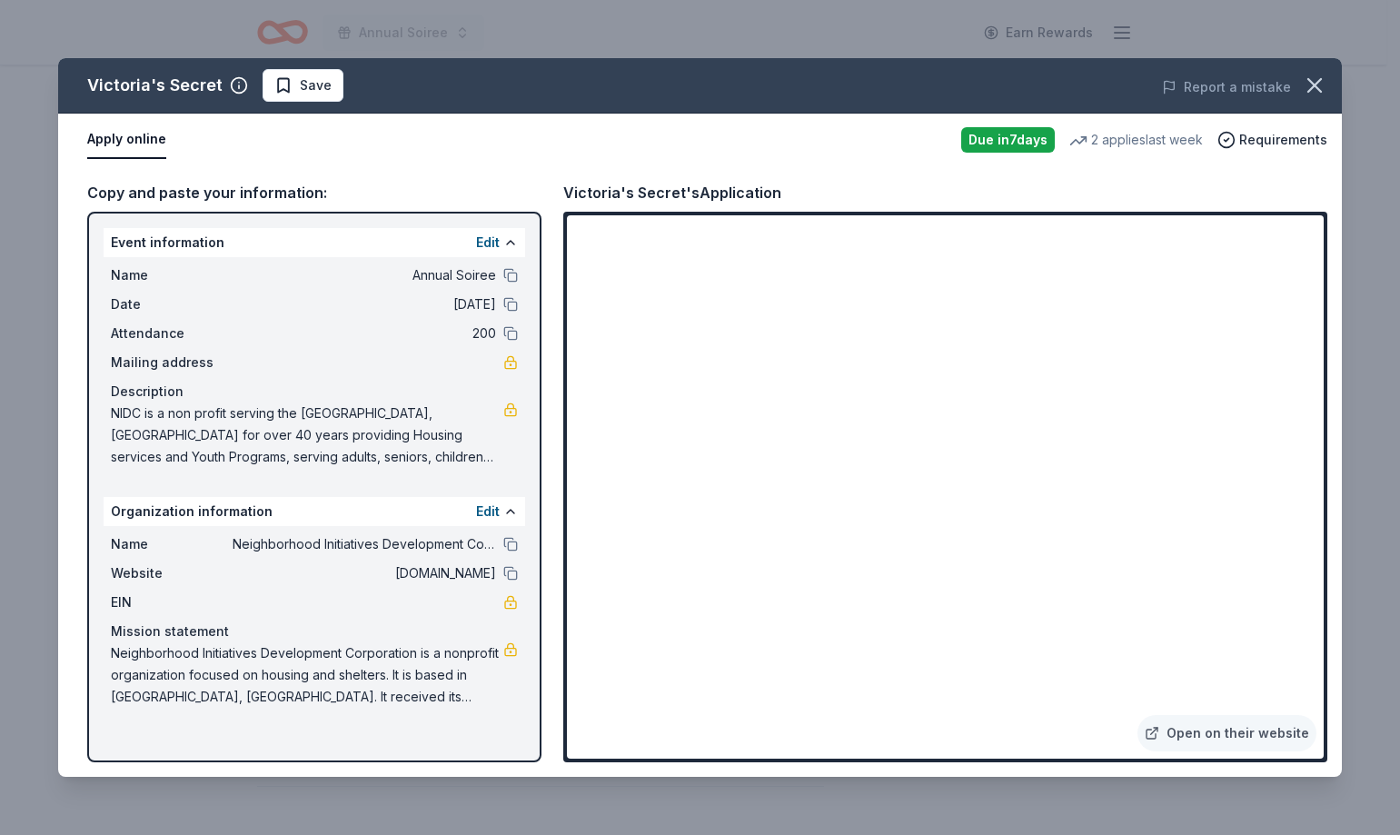
click at [823, 767] on div "Copy and paste your information: Event information Edit Name Annual Soiree Date…" at bounding box center [700, 471] width 1284 height 610
click at [1331, 72] on span at bounding box center [1315, 85] width 40 height 40
click at [1325, 99] on button "button" at bounding box center [1315, 85] width 40 height 40
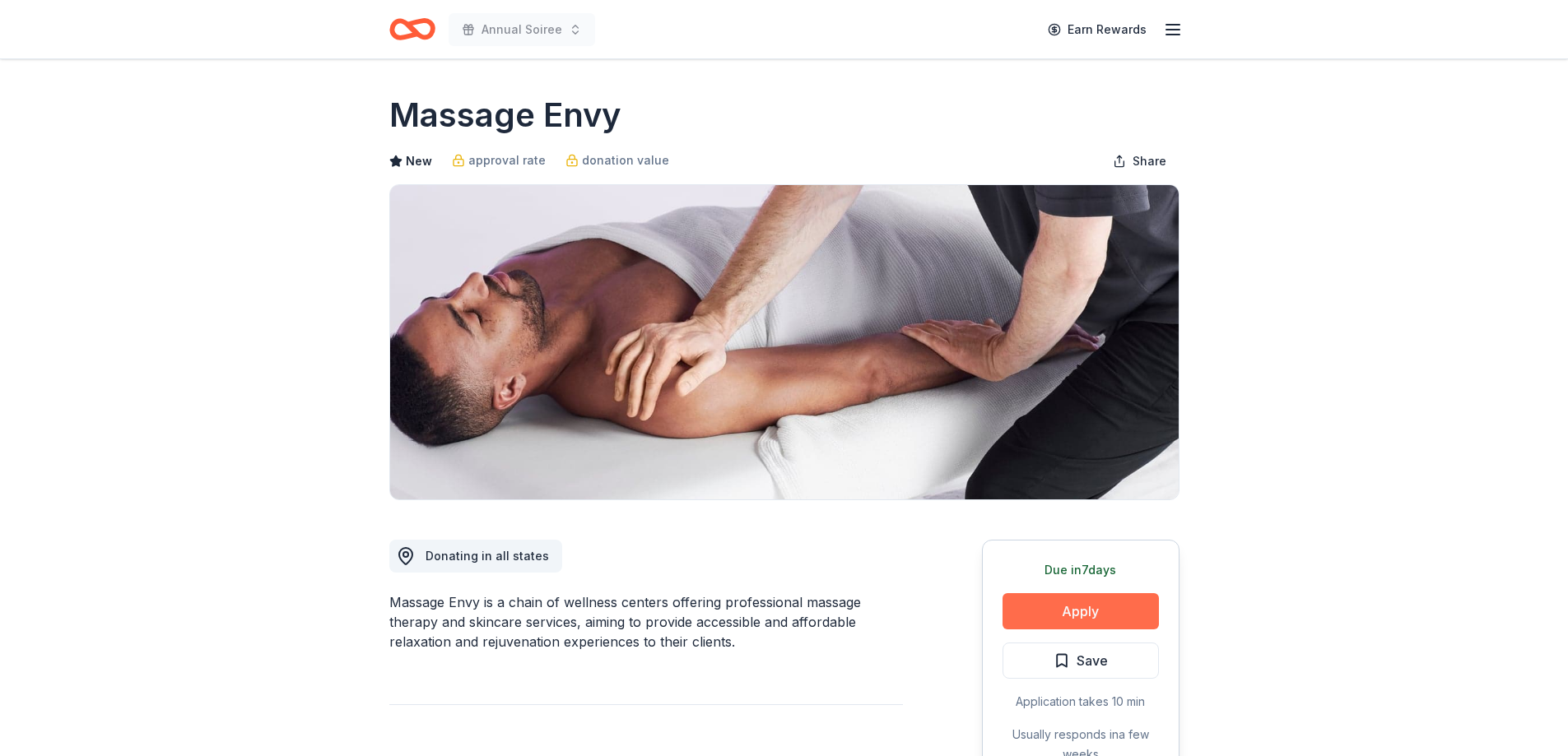
click at [1116, 605] on button "Apply" at bounding box center [1080, 611] width 157 height 36
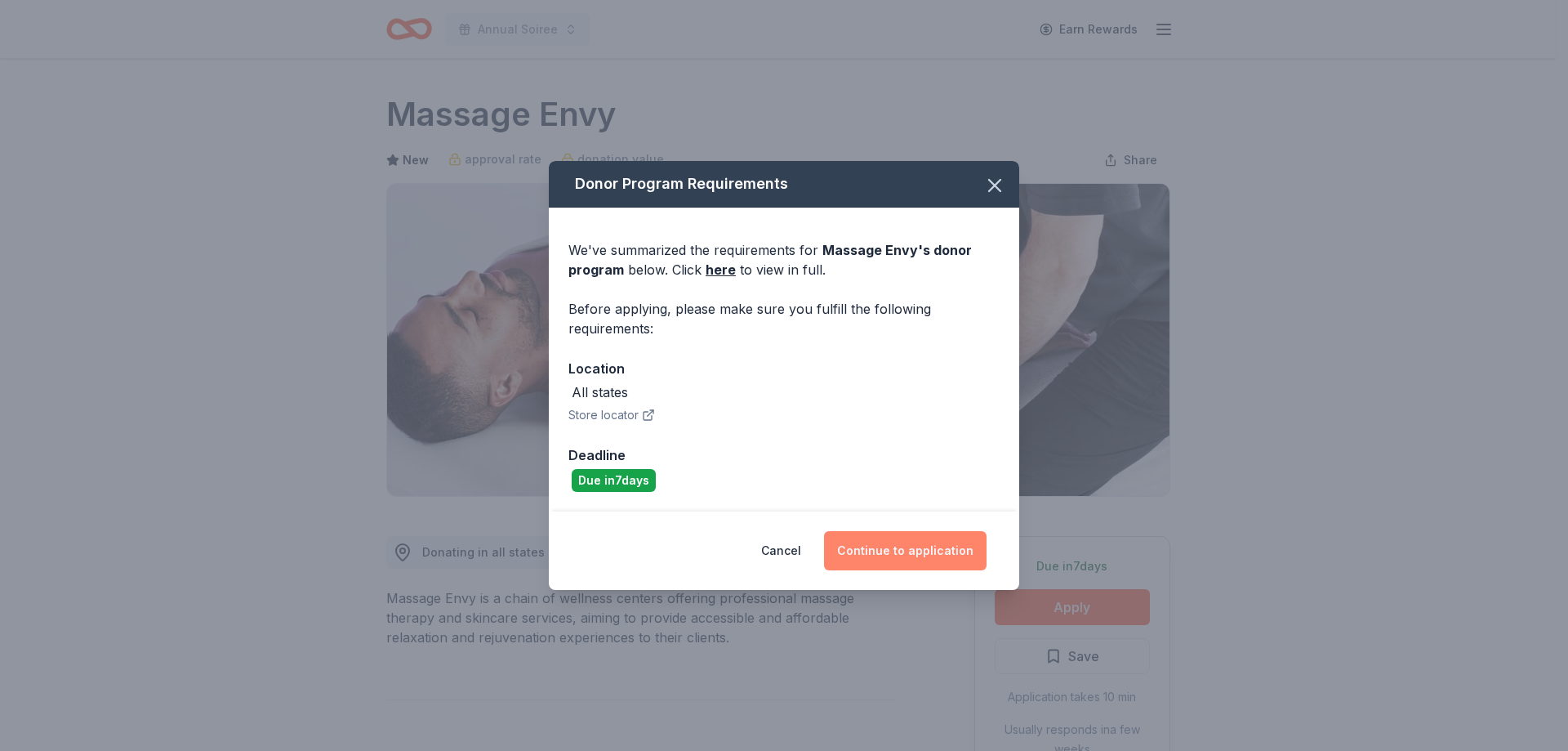
click at [922, 553] on button "Continue to application" at bounding box center [905, 550] width 163 height 40
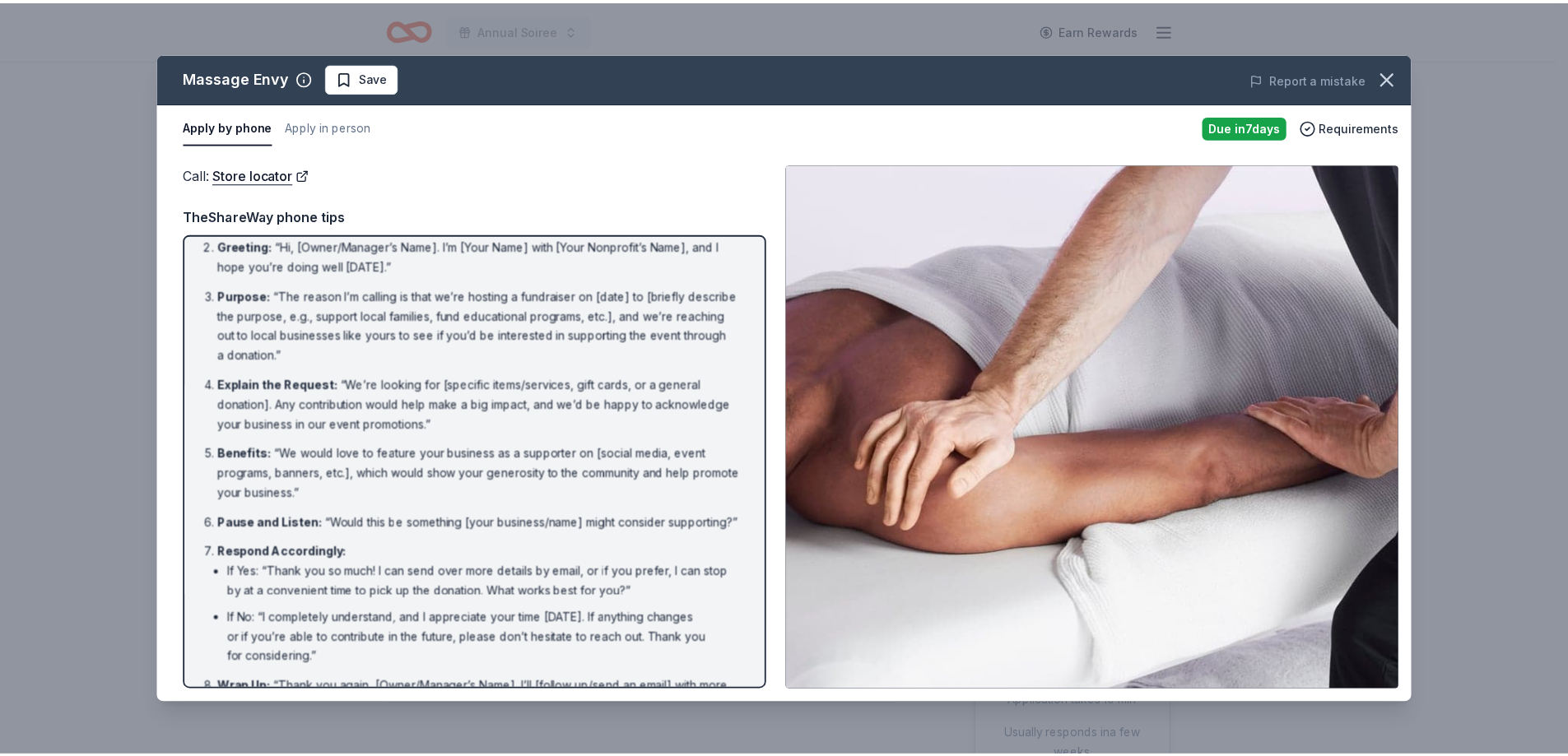
scroll to position [122, 0]
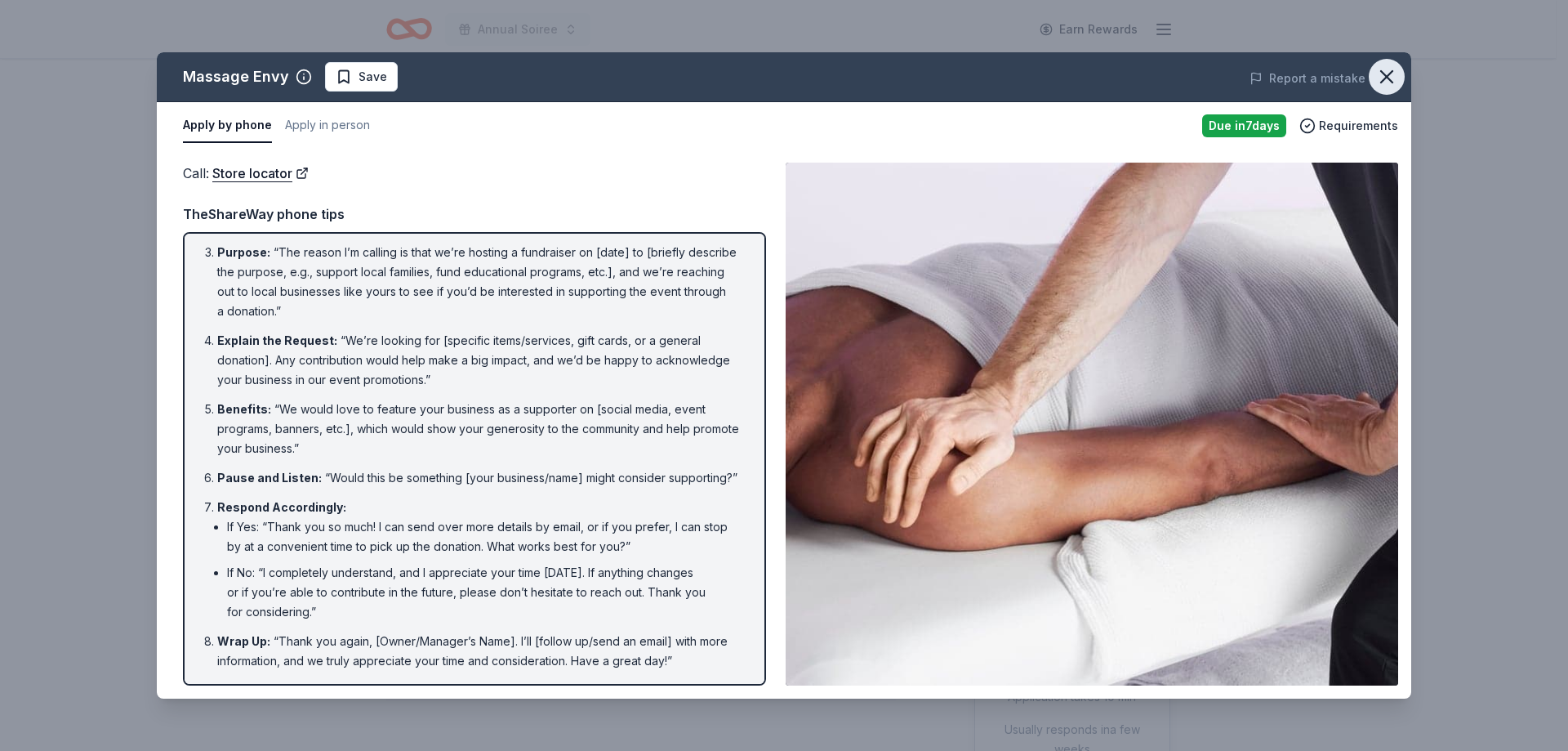
click at [1390, 75] on icon "button" at bounding box center [1386, 76] width 12 height 12
